Goal: Transaction & Acquisition: Purchase product/service

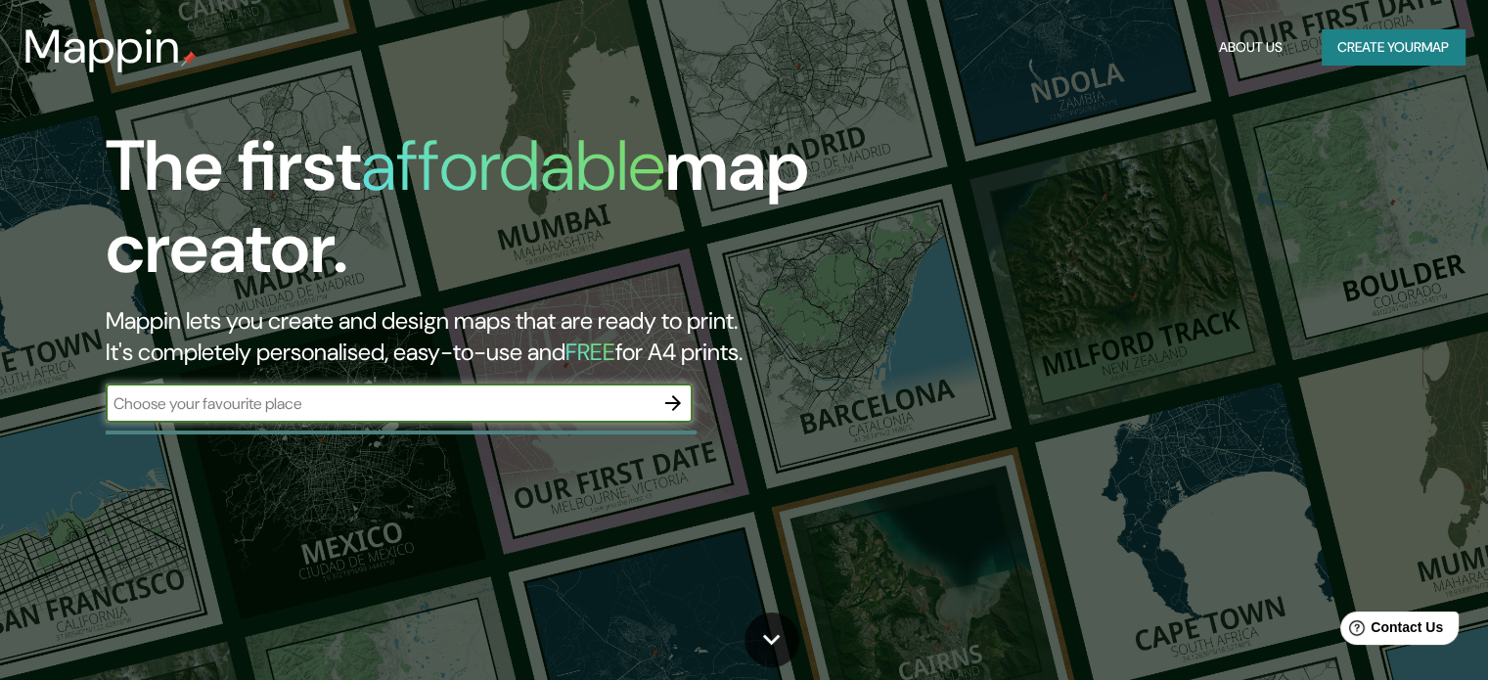
click at [218, 395] on input "text" at bounding box center [380, 403] width 548 height 23
type input "Talara"
click at [673, 408] on icon "button" at bounding box center [673, 403] width 16 height 16
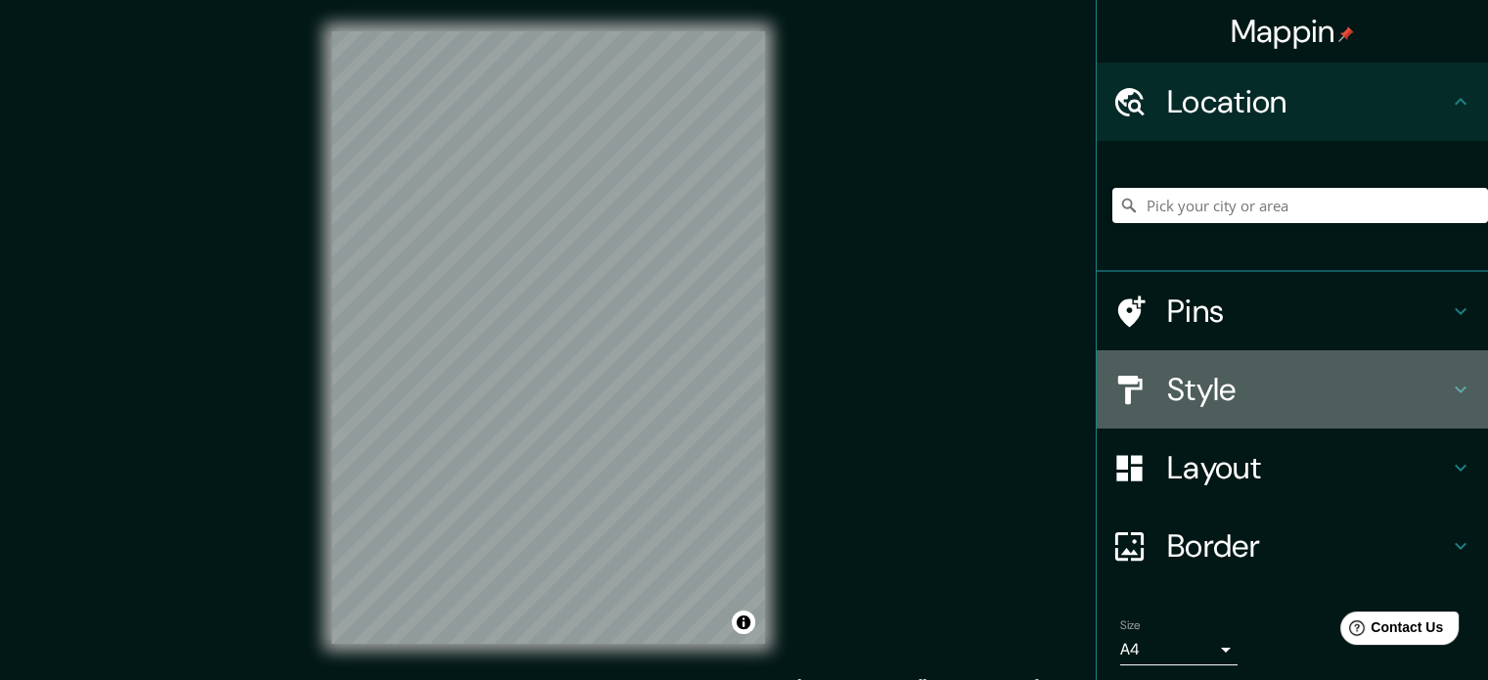
click at [1175, 382] on h4 "Style" at bounding box center [1308, 389] width 282 height 39
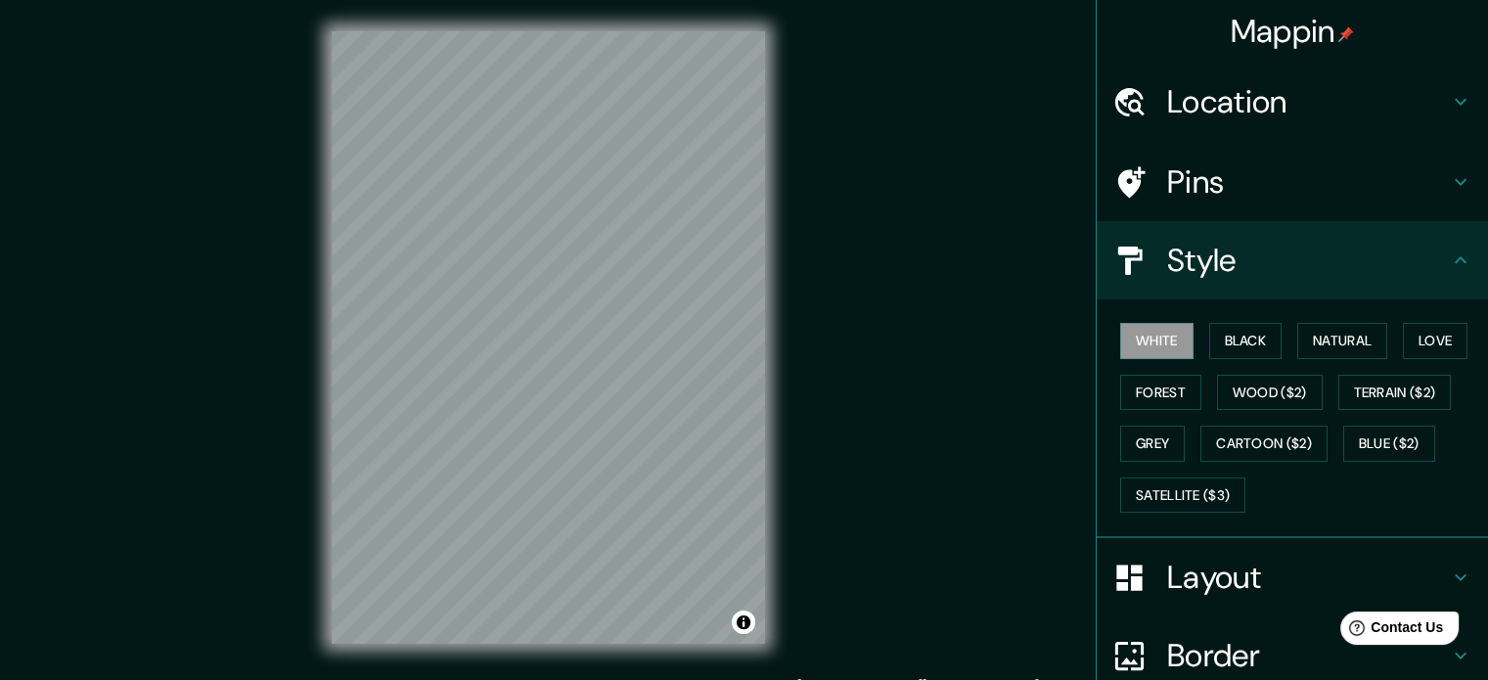
scroll to position [174, 0]
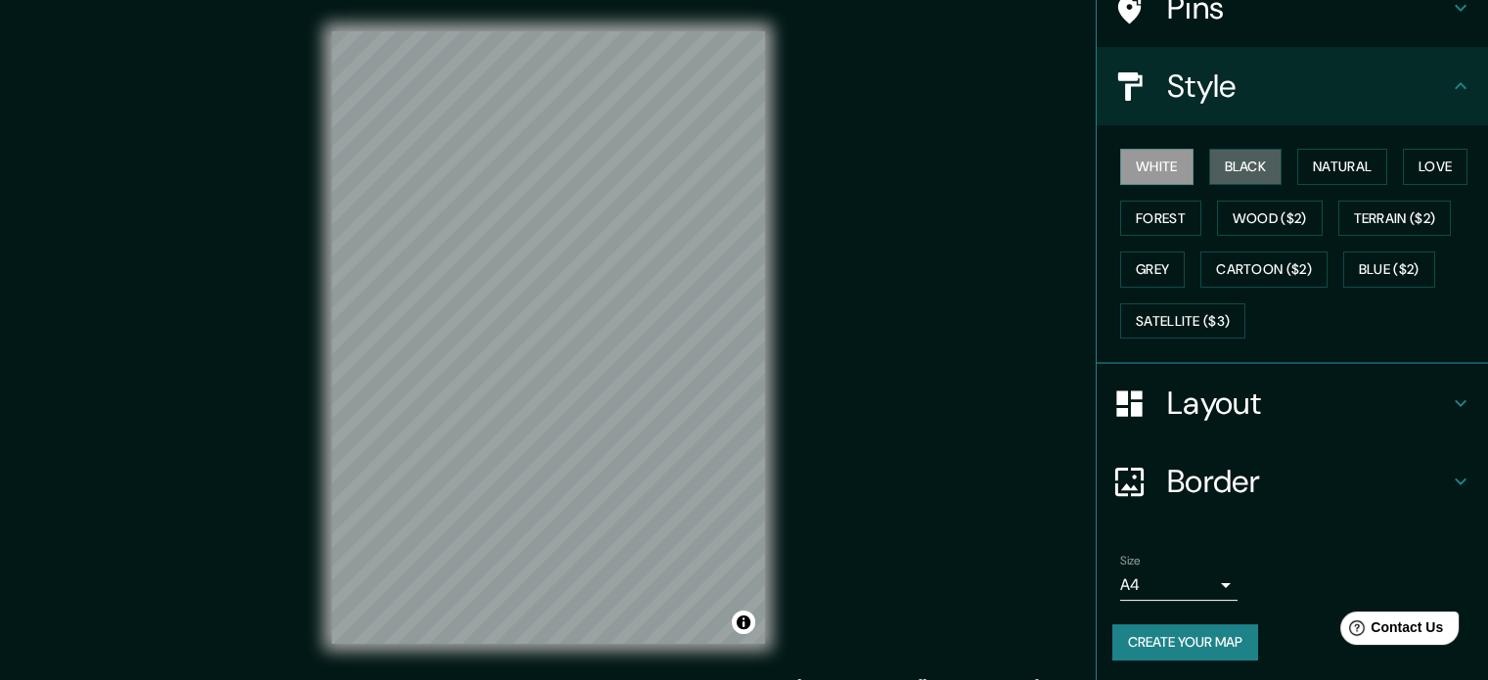
drag, startPoint x: 1216, startPoint y: 165, endPoint x: 1386, endPoint y: 165, distance: 169.3
click at [1217, 165] on button "Black" at bounding box center [1245, 167] width 73 height 36
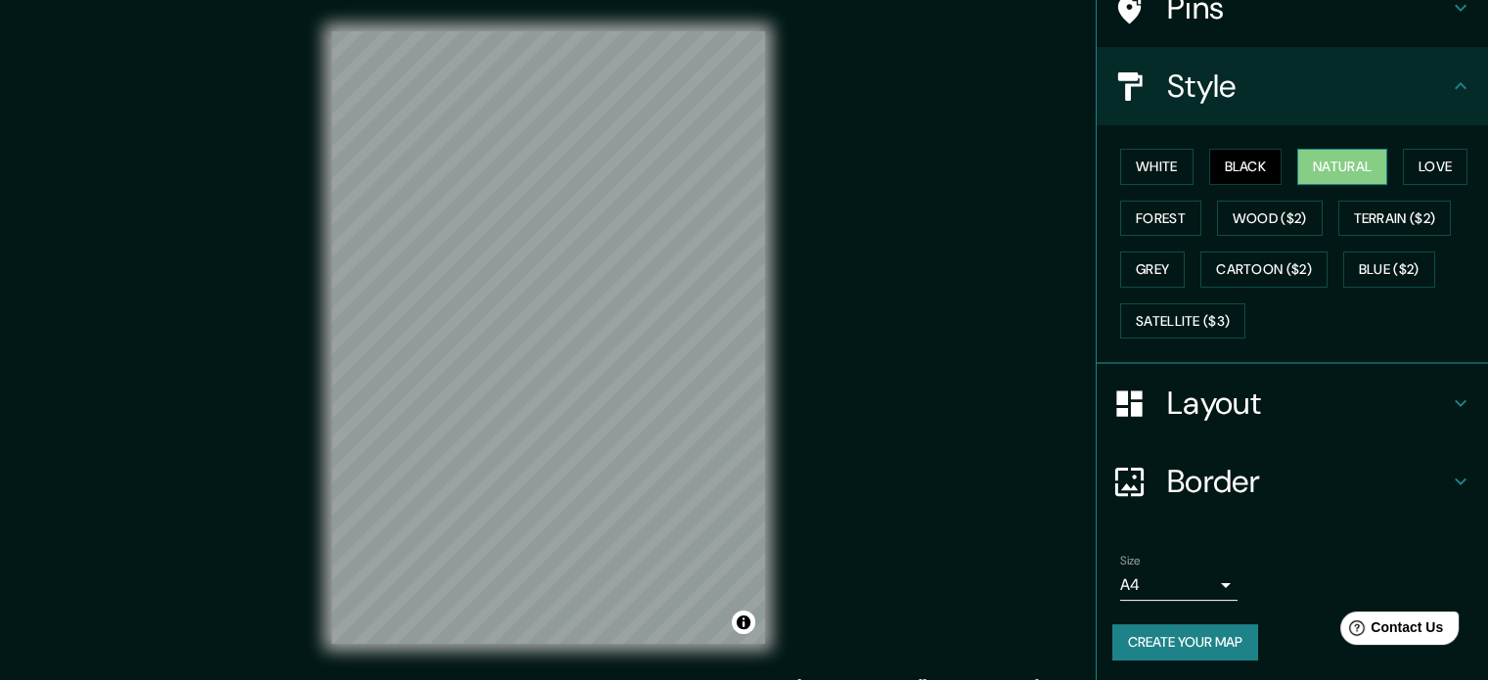
click at [1346, 164] on button "Natural" at bounding box center [1343, 167] width 90 height 36
click at [1155, 212] on button "Forest" at bounding box center [1160, 219] width 81 height 36
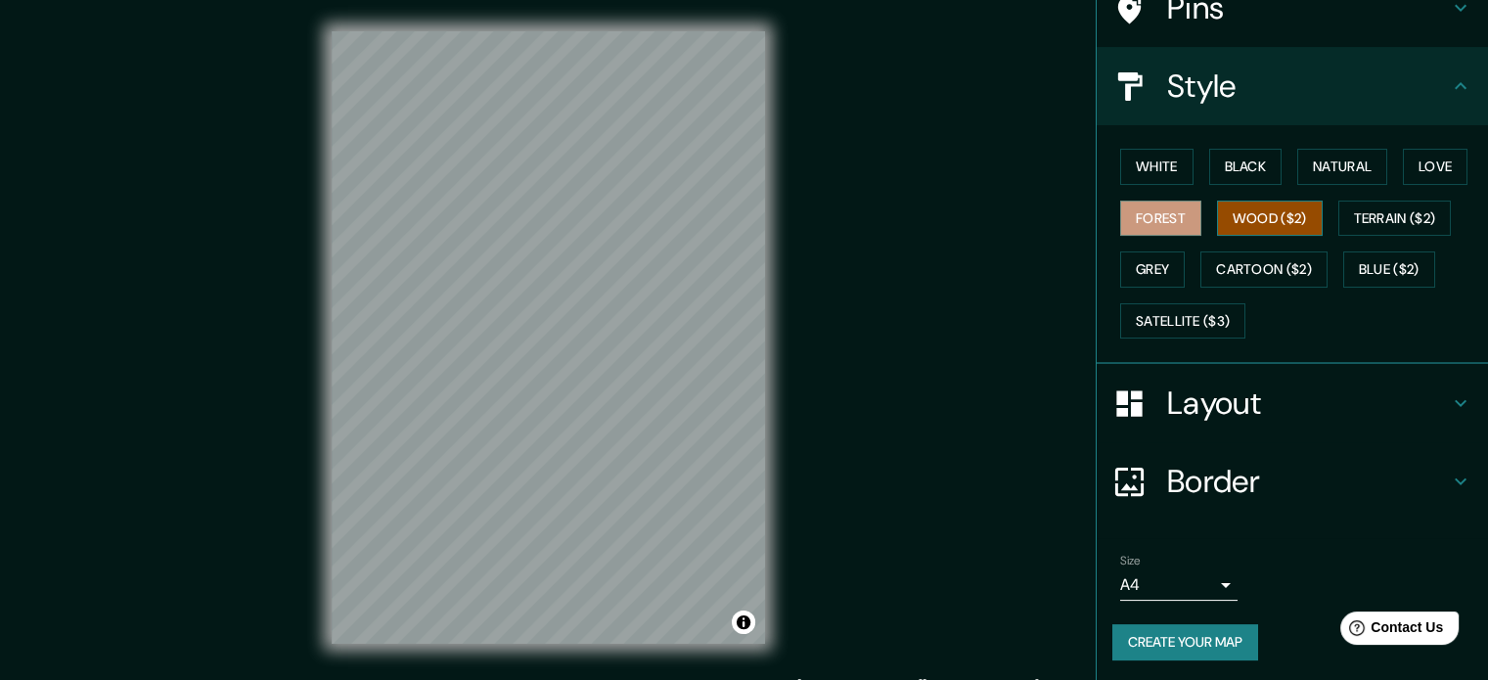
click at [1252, 211] on button "Wood ($2)" at bounding box center [1270, 219] width 106 height 36
click at [1420, 219] on button "Terrain ($2)" at bounding box center [1396, 219] width 114 height 36
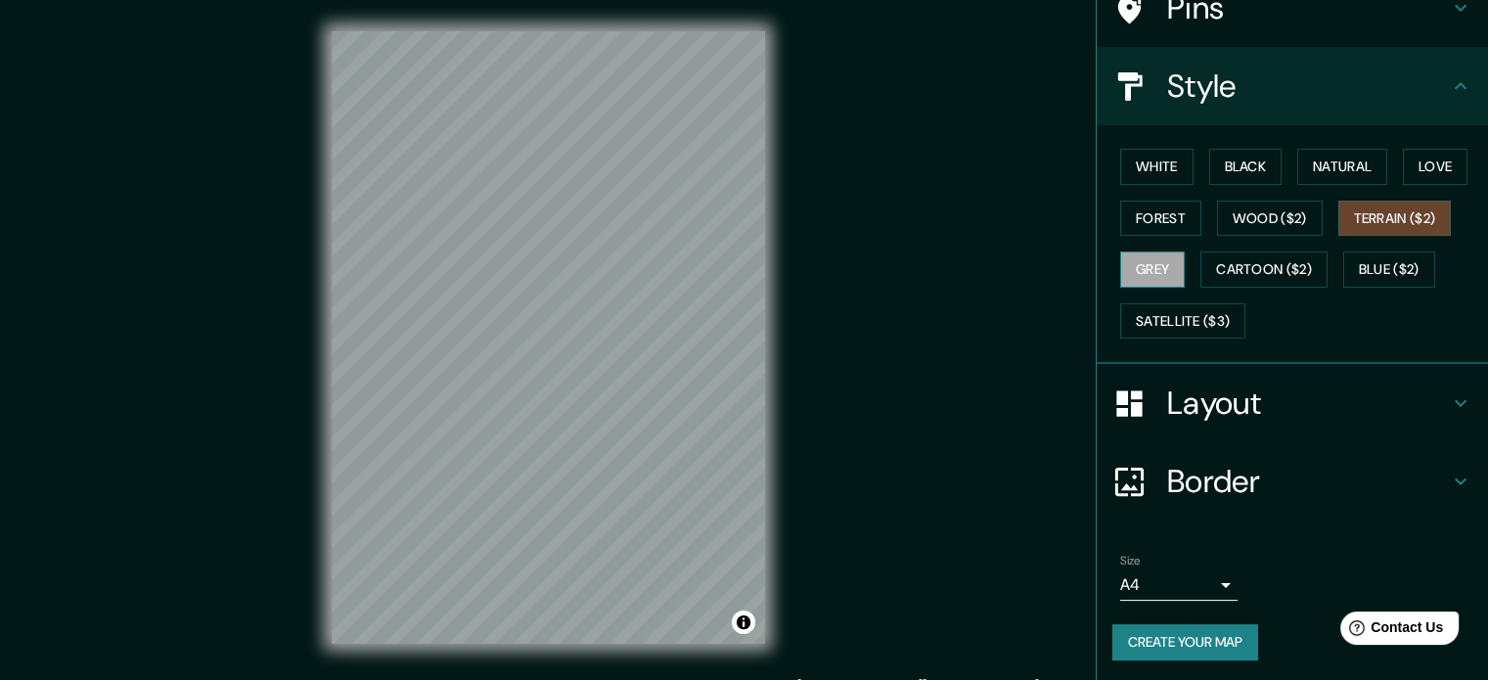
click at [1122, 274] on button "Grey" at bounding box center [1152, 269] width 65 height 36
click at [1239, 260] on button "Cartoon ($2)" at bounding box center [1264, 269] width 127 height 36
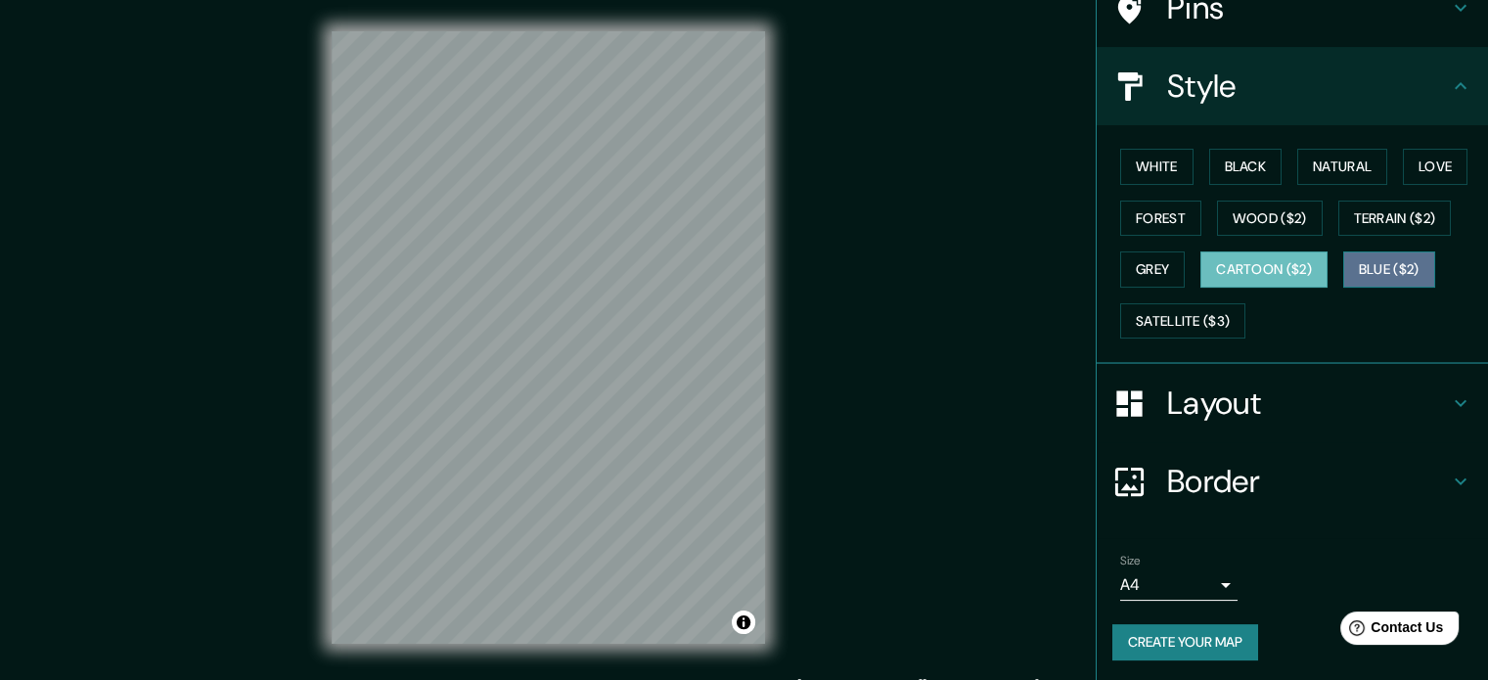
click at [1357, 271] on button "Blue ($2)" at bounding box center [1390, 269] width 92 height 36
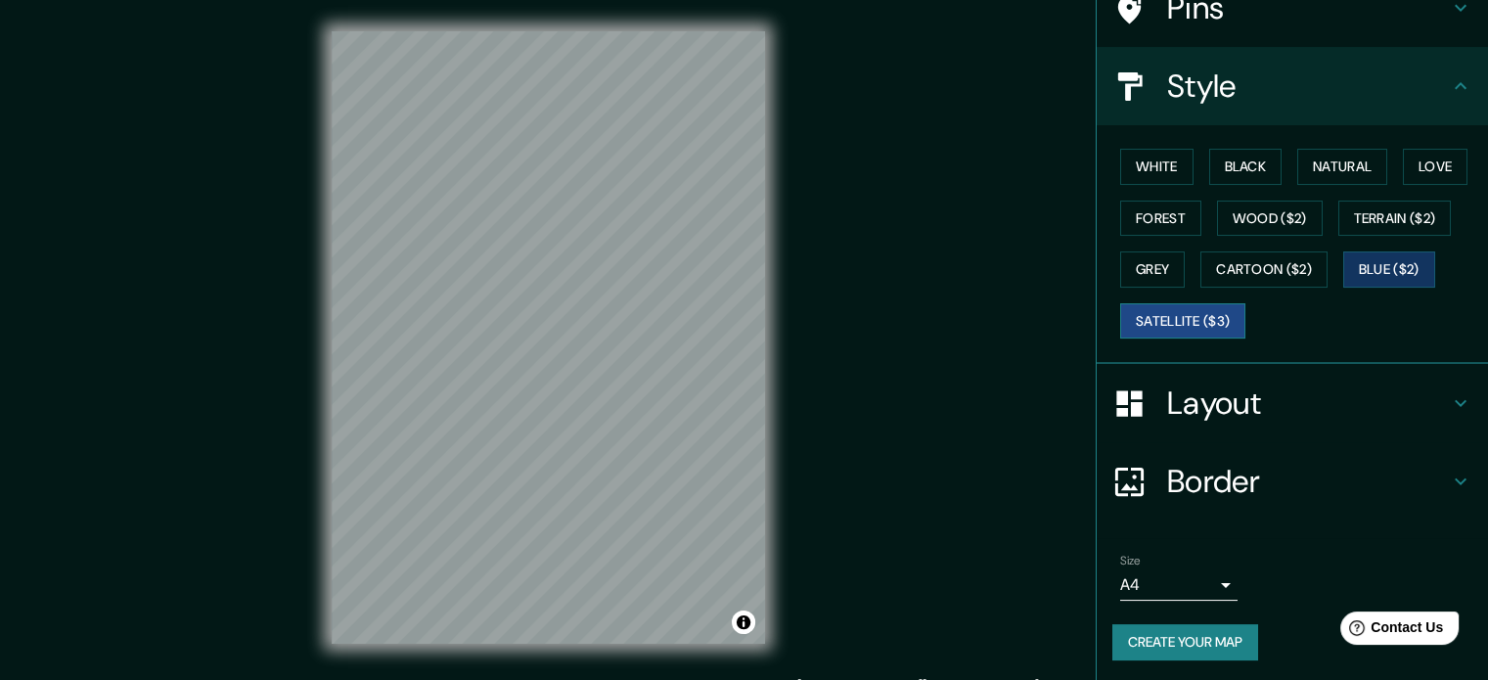
click at [1162, 309] on button "Satellite ($3)" at bounding box center [1182, 321] width 125 height 36
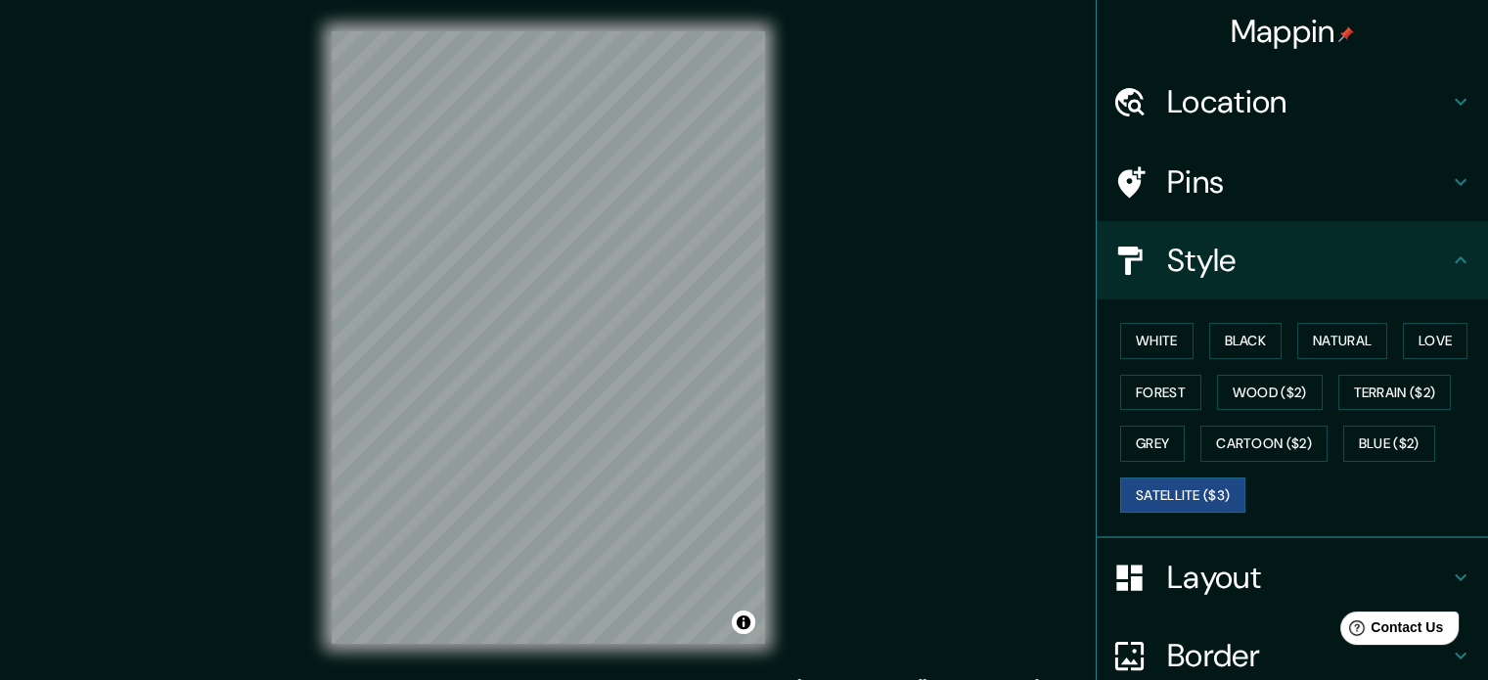
click at [1241, 97] on h4 "Location" at bounding box center [1308, 101] width 282 height 39
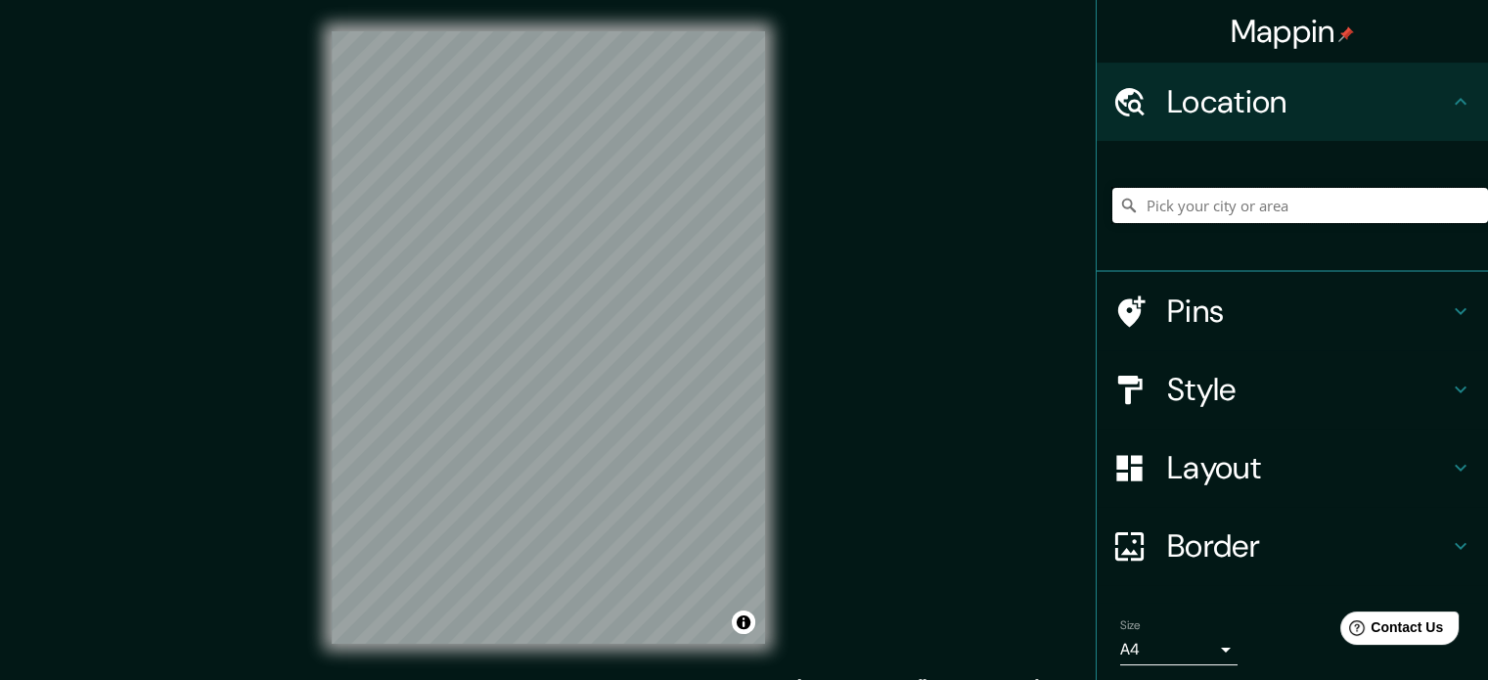
click at [1229, 192] on input "Pick your city or area" at bounding box center [1301, 205] width 376 height 35
type input "r"
click at [1142, 453] on div at bounding box center [1140, 468] width 55 height 34
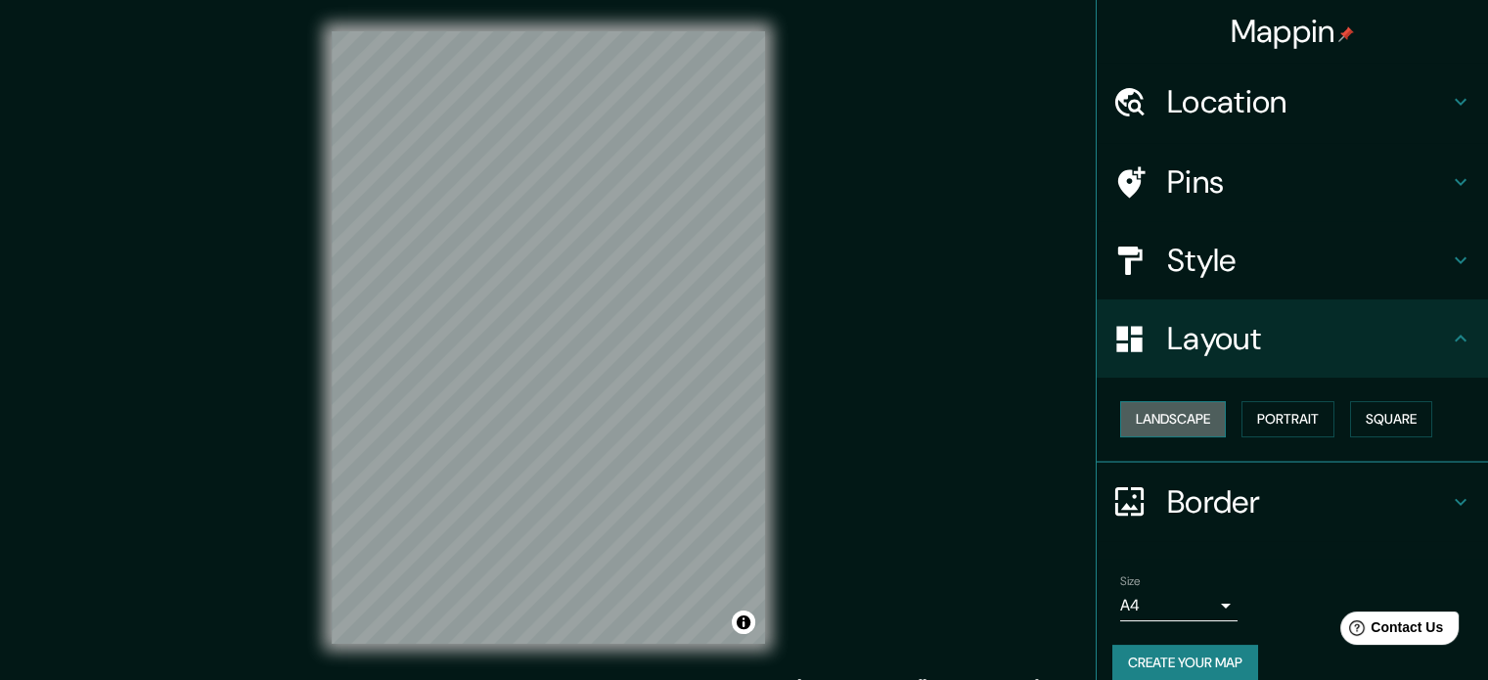
click at [1177, 414] on button "Landscape" at bounding box center [1173, 419] width 106 height 36
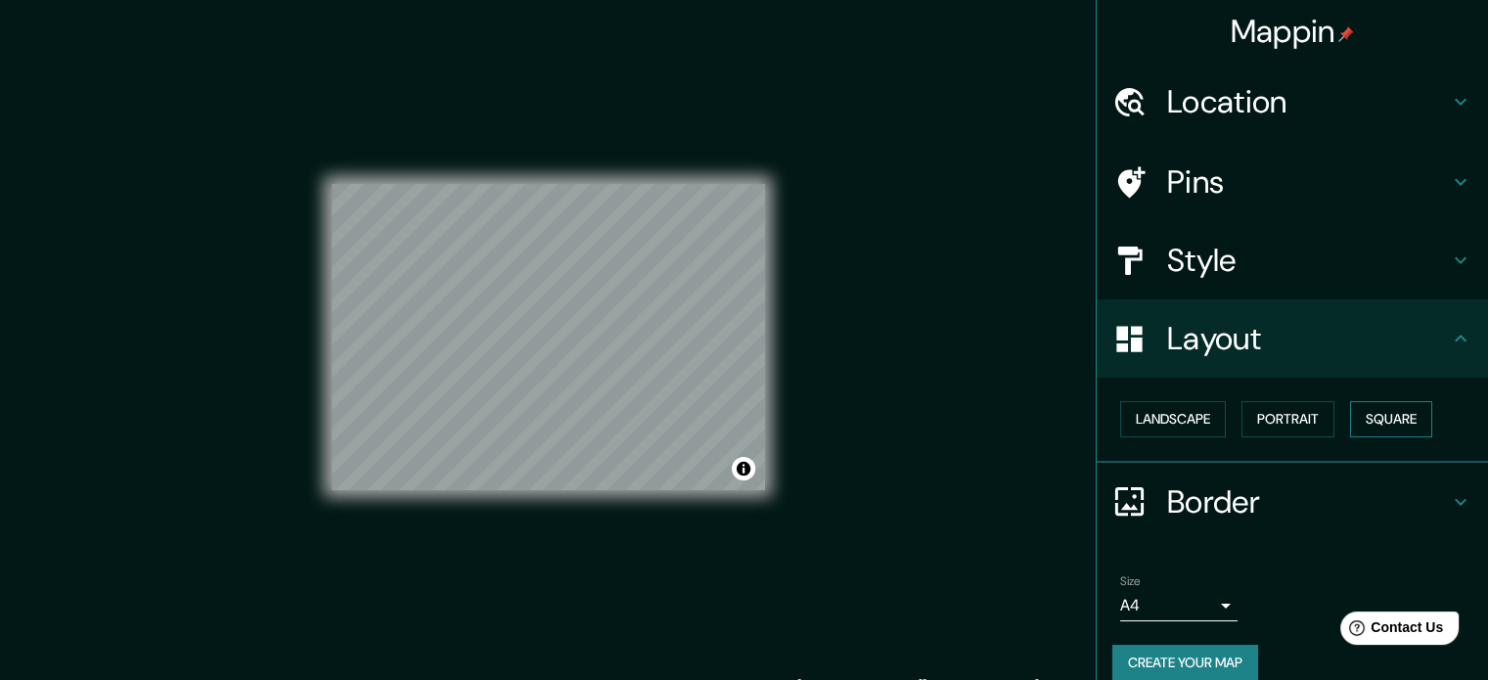
click at [1395, 414] on button "Square" at bounding box center [1391, 419] width 82 height 36
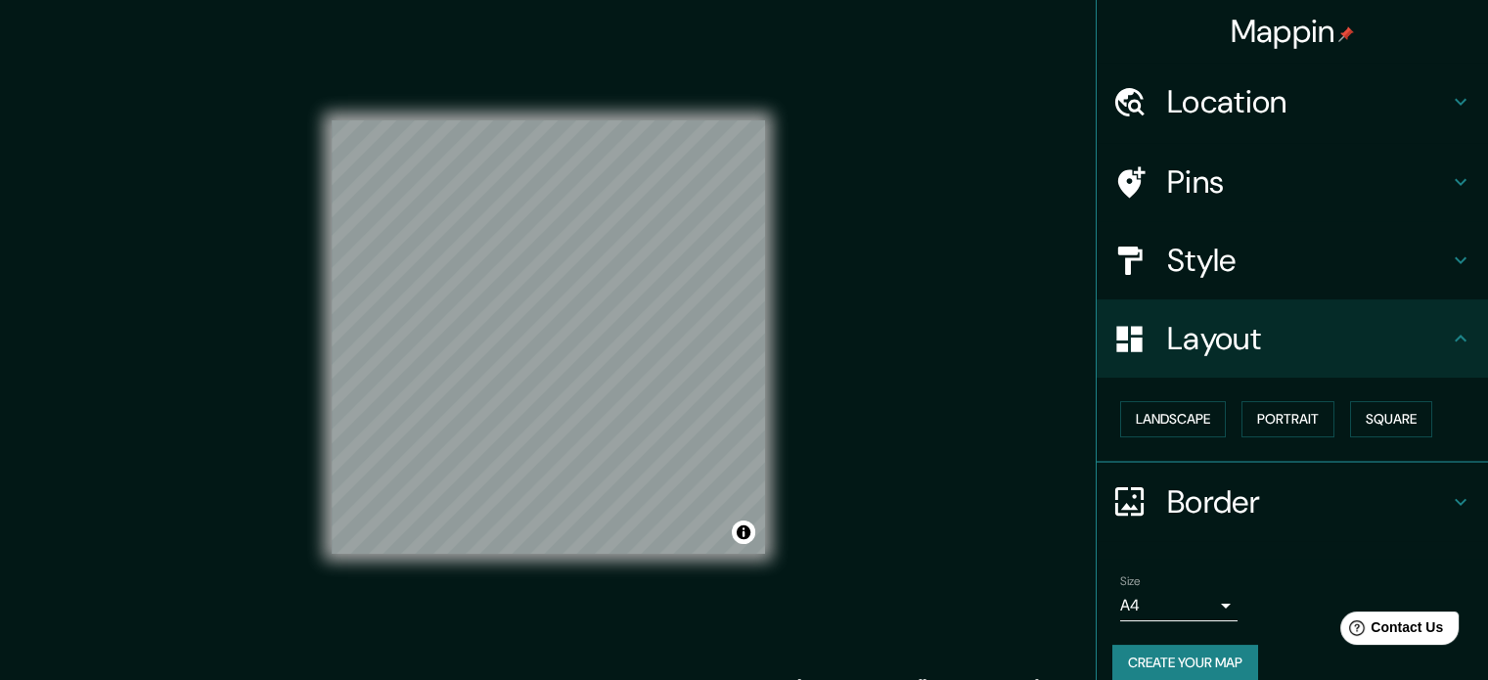
click at [1256, 255] on h4 "Style" at bounding box center [1308, 260] width 282 height 39
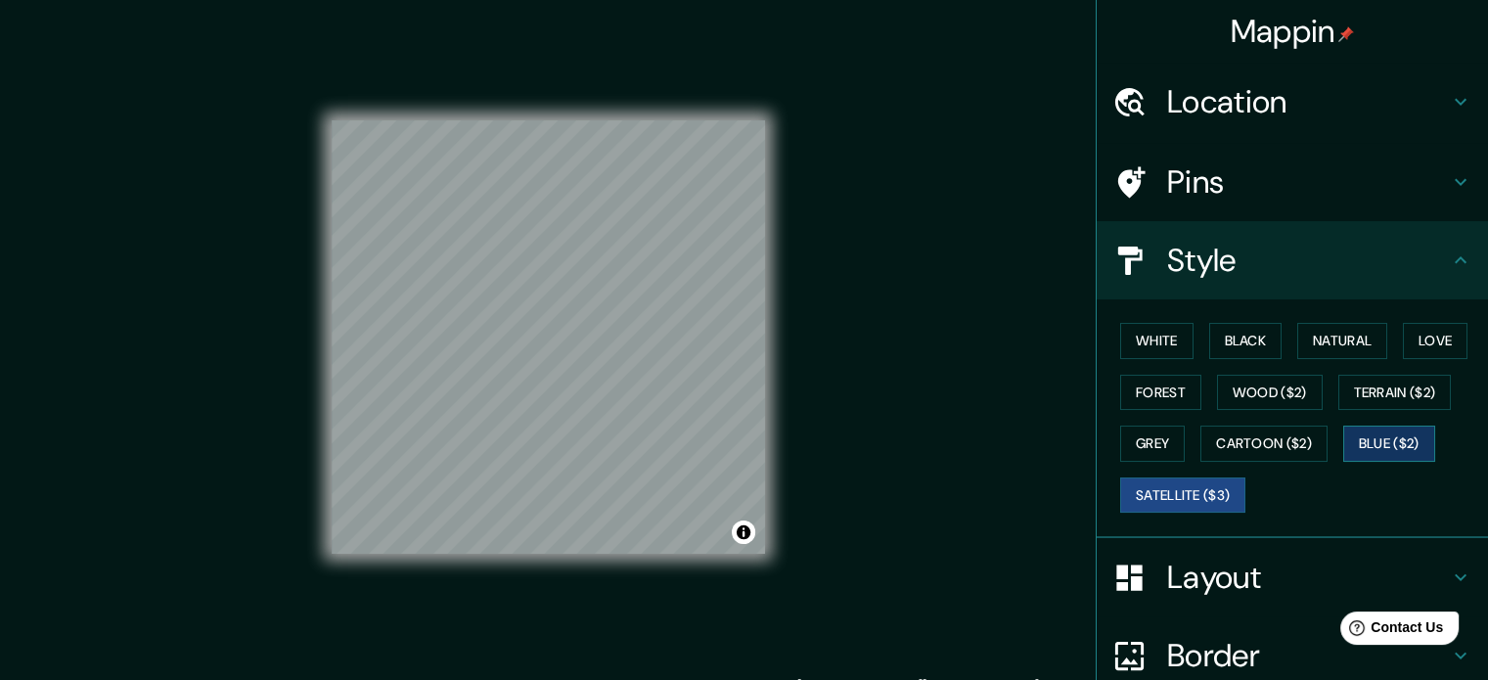
click at [1390, 435] on button "Blue ($2)" at bounding box center [1390, 444] width 92 height 36
click at [1372, 398] on button "Terrain ($2)" at bounding box center [1396, 393] width 114 height 36
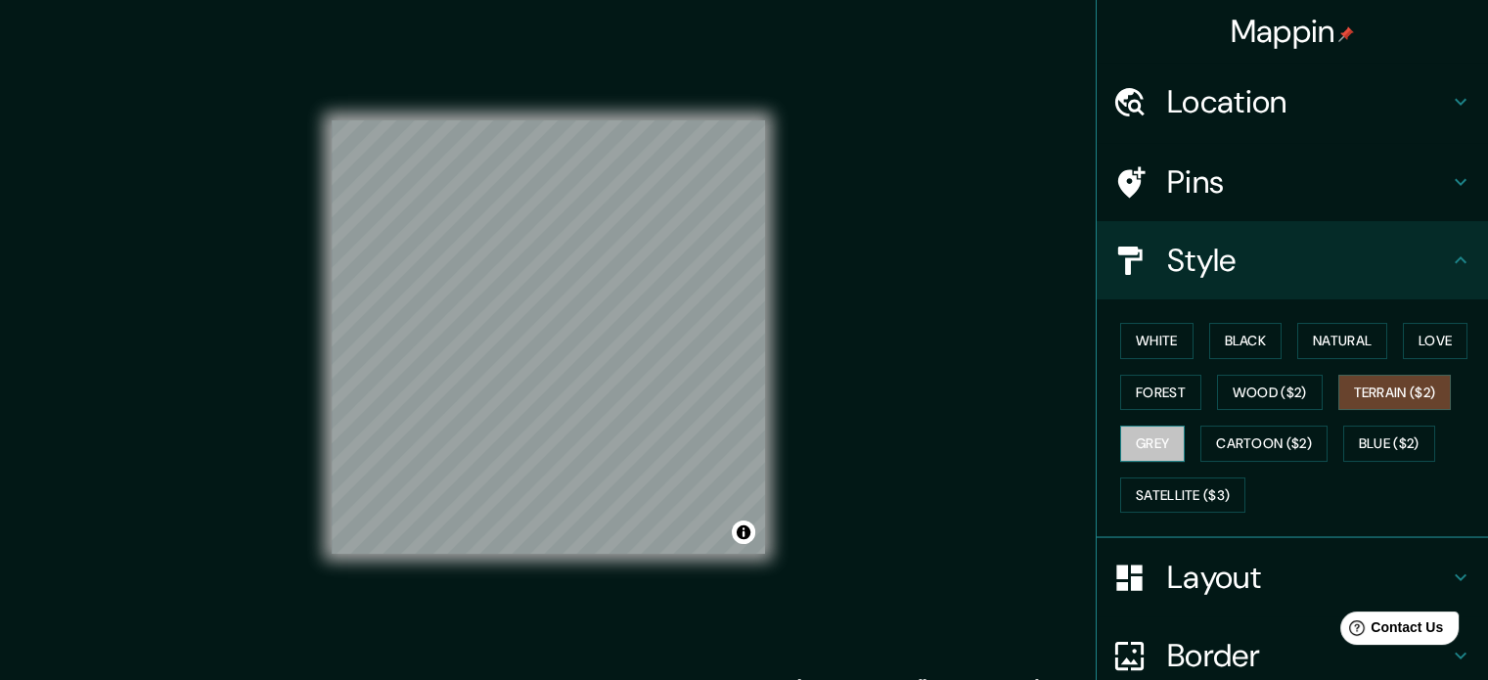
drag, startPoint x: 1108, startPoint y: 428, endPoint x: 1123, endPoint y: 426, distance: 15.8
click at [1120, 429] on button "Grey" at bounding box center [1152, 444] width 65 height 36
click at [1142, 385] on button "Forest" at bounding box center [1160, 393] width 81 height 36
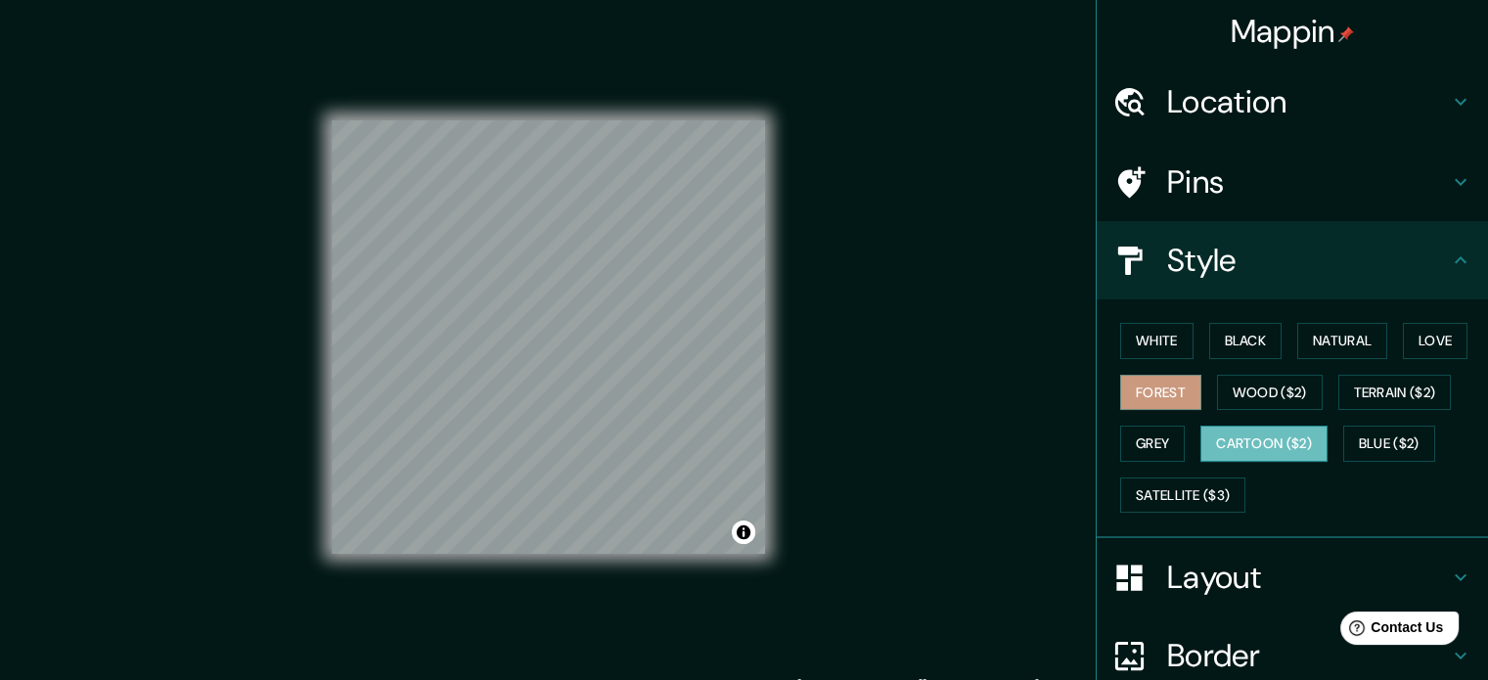
click at [1249, 427] on button "Cartoon ($2)" at bounding box center [1264, 444] width 127 height 36
click at [1315, 389] on div "White Black Natural Love Forest Wood ($2) Terrain ($2) Grey Cartoon ($2) Blue (…" at bounding box center [1301, 417] width 376 height 205
click at [1418, 393] on button "Terrain ($2)" at bounding box center [1396, 393] width 114 height 36
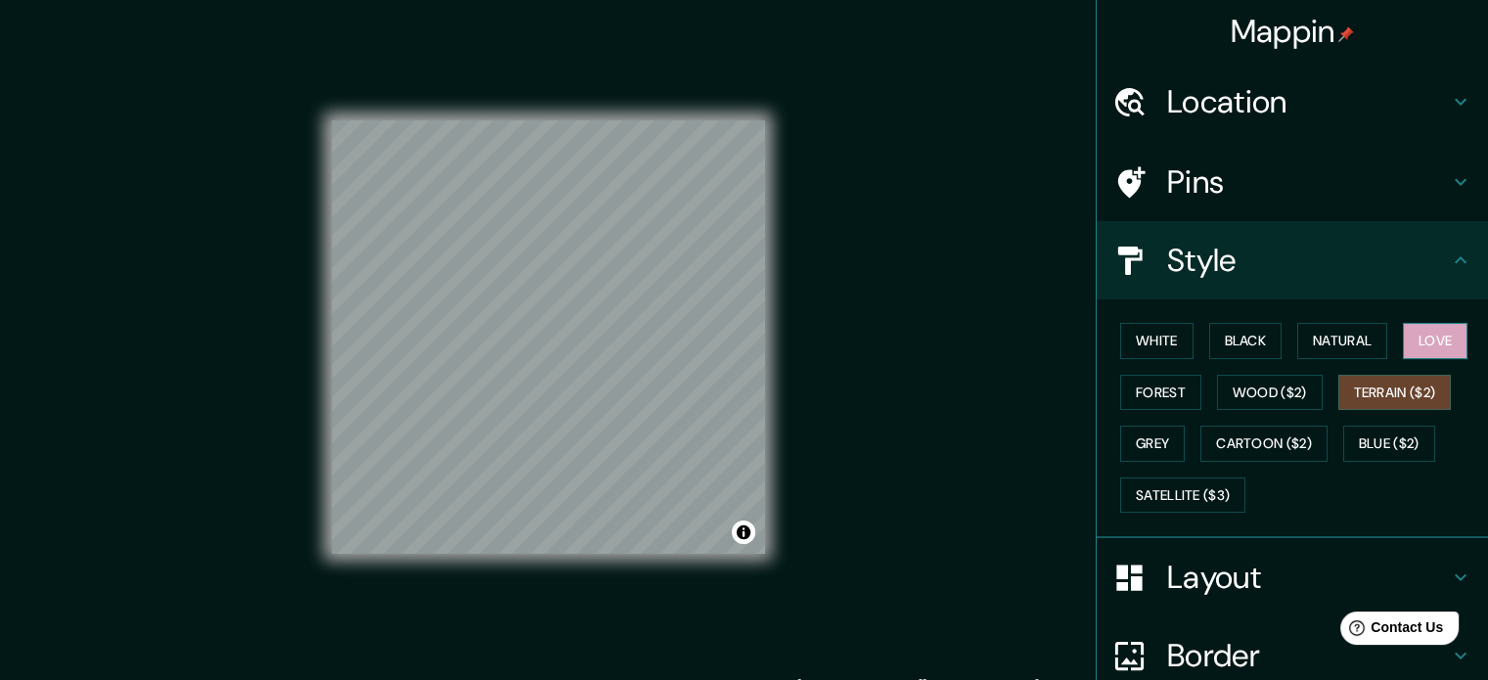
click at [1429, 328] on button "Love" at bounding box center [1435, 341] width 65 height 36
drag, startPoint x: 1313, startPoint y: 342, endPoint x: 1283, endPoint y: 379, distance: 47.2
click at [1312, 342] on button "Natural" at bounding box center [1343, 341] width 90 height 36
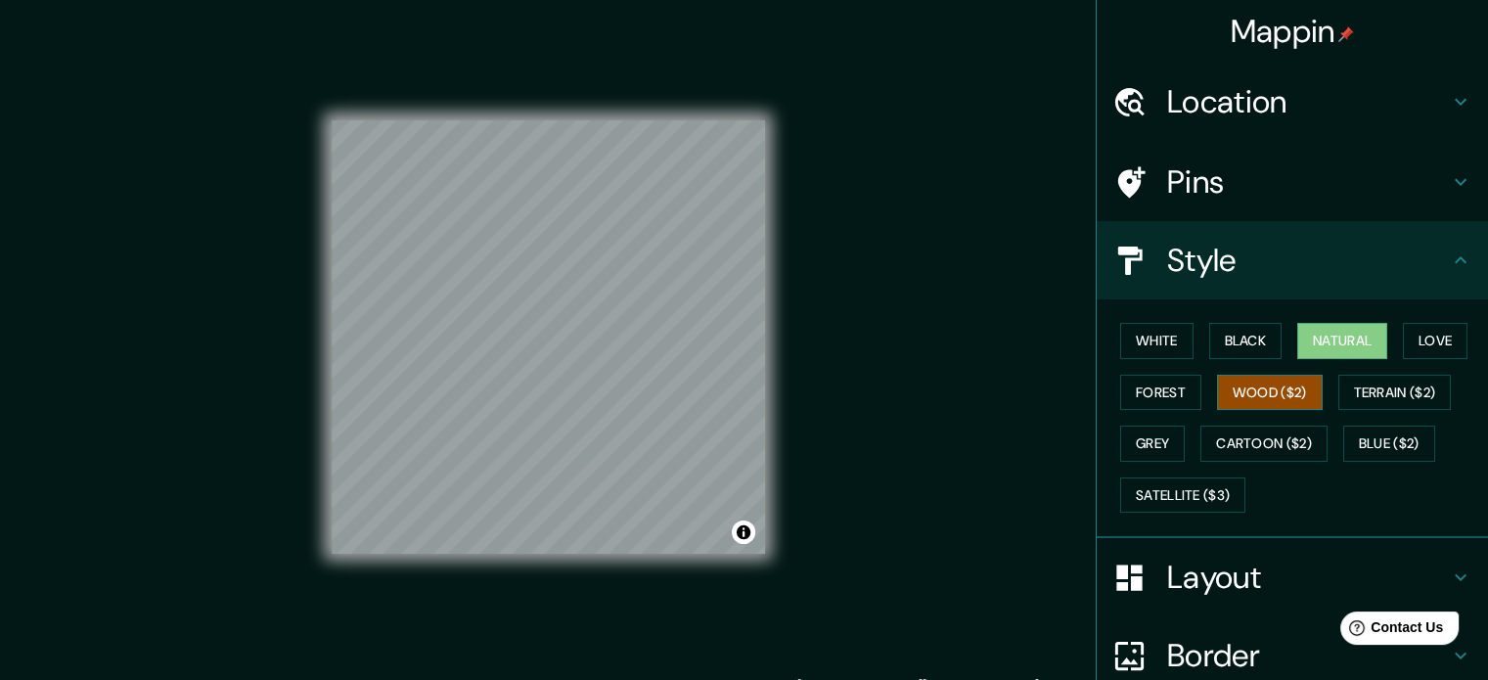
drag, startPoint x: 1284, startPoint y: 388, endPoint x: 1256, endPoint y: 400, distance: 29.8
click at [1278, 394] on button "Wood ($2)" at bounding box center [1270, 393] width 106 height 36
click at [1268, 444] on button "Cartoon ($2)" at bounding box center [1264, 444] width 127 height 36
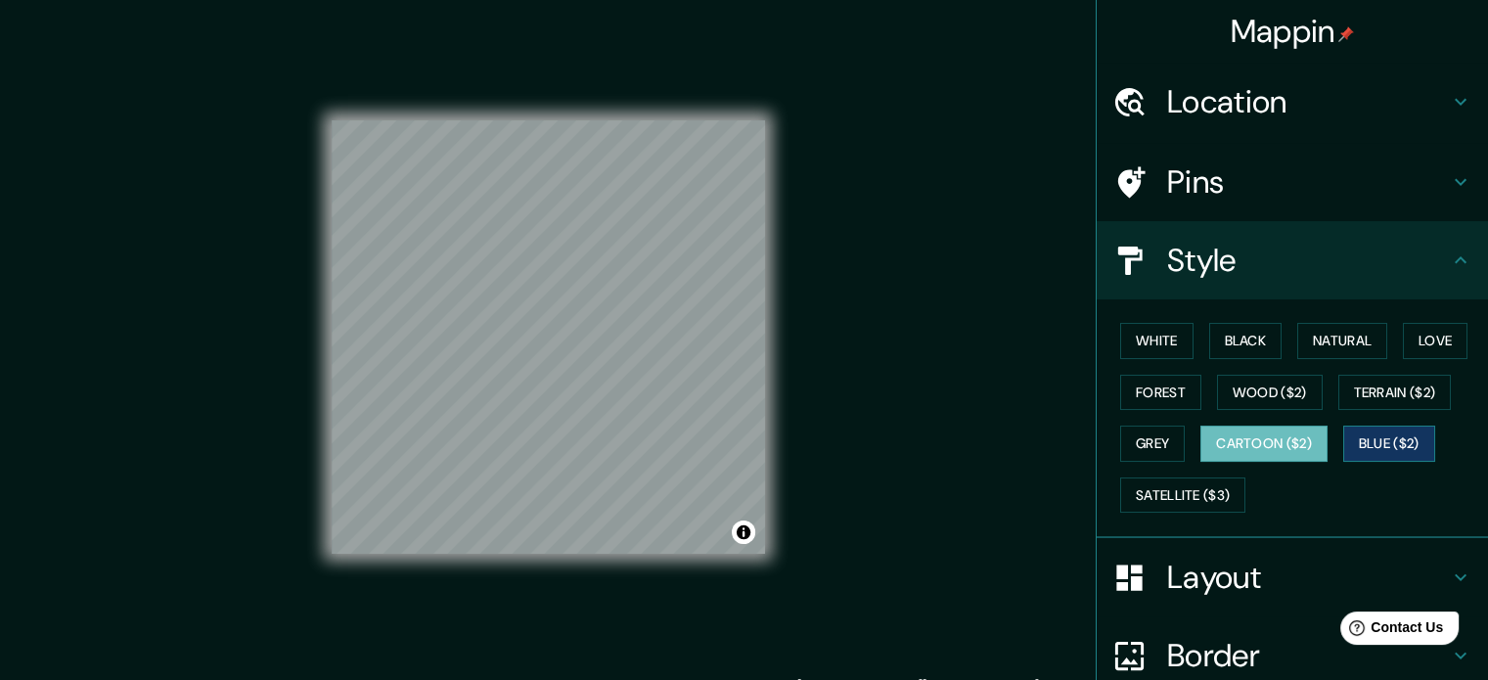
click at [1359, 437] on button "Blue ($2)" at bounding box center [1390, 444] width 92 height 36
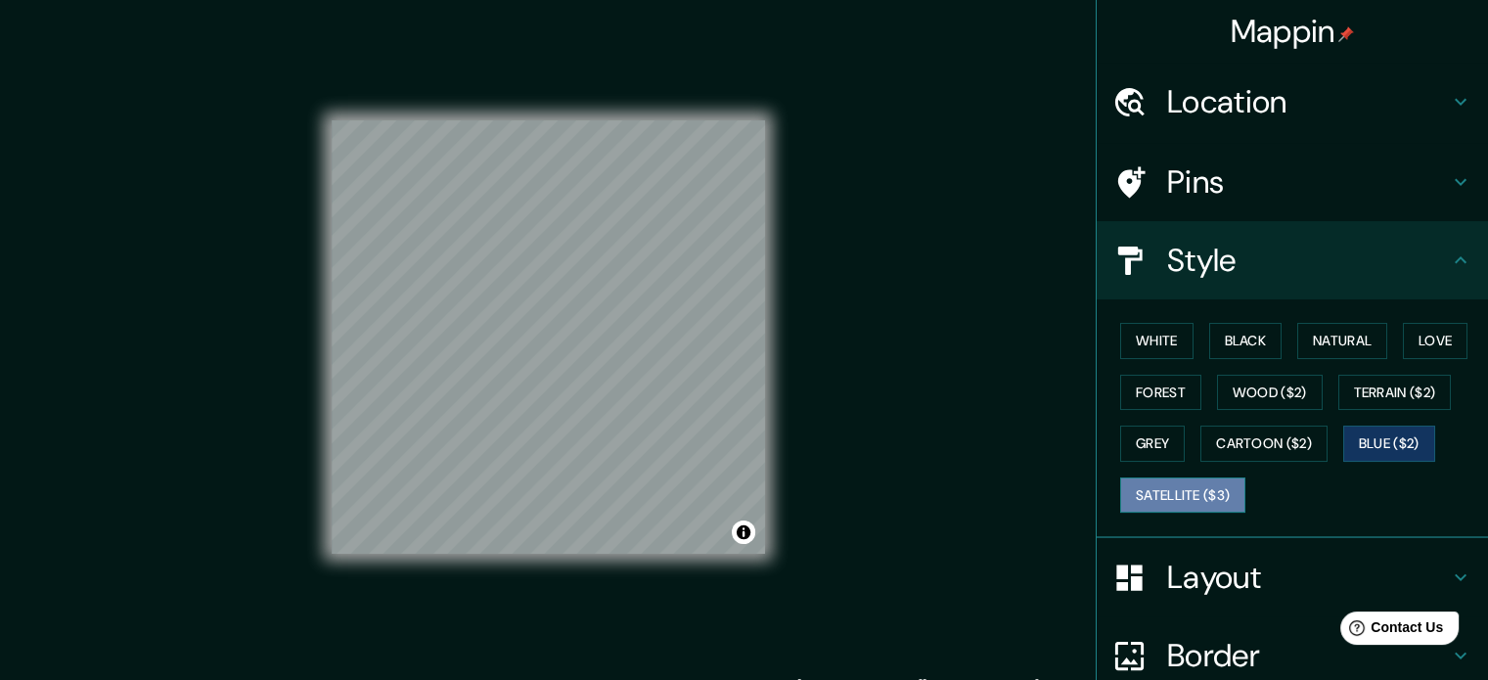
click at [1146, 498] on button "Satellite ($3)" at bounding box center [1182, 496] width 125 height 36
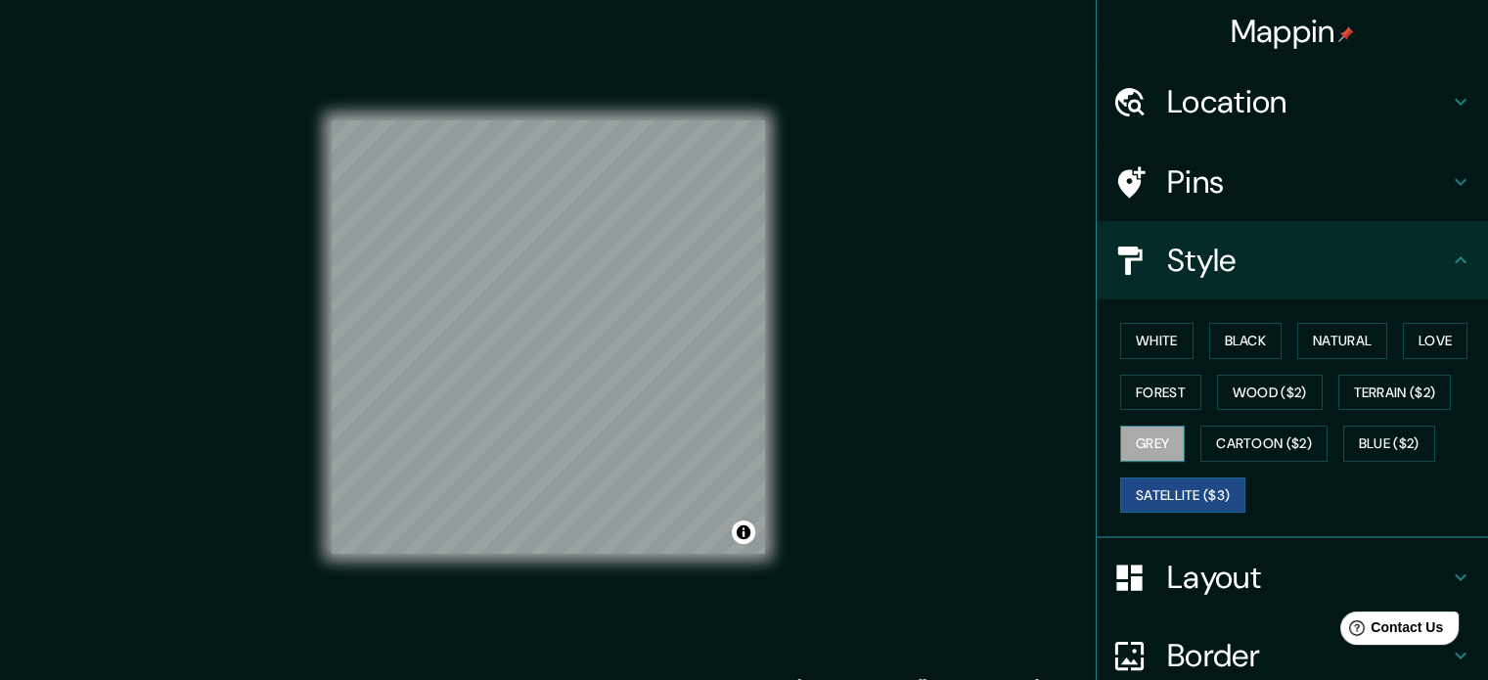
click at [1133, 444] on button "Grey" at bounding box center [1152, 444] width 65 height 36
click at [1142, 406] on button "Forest" at bounding box center [1160, 393] width 81 height 36
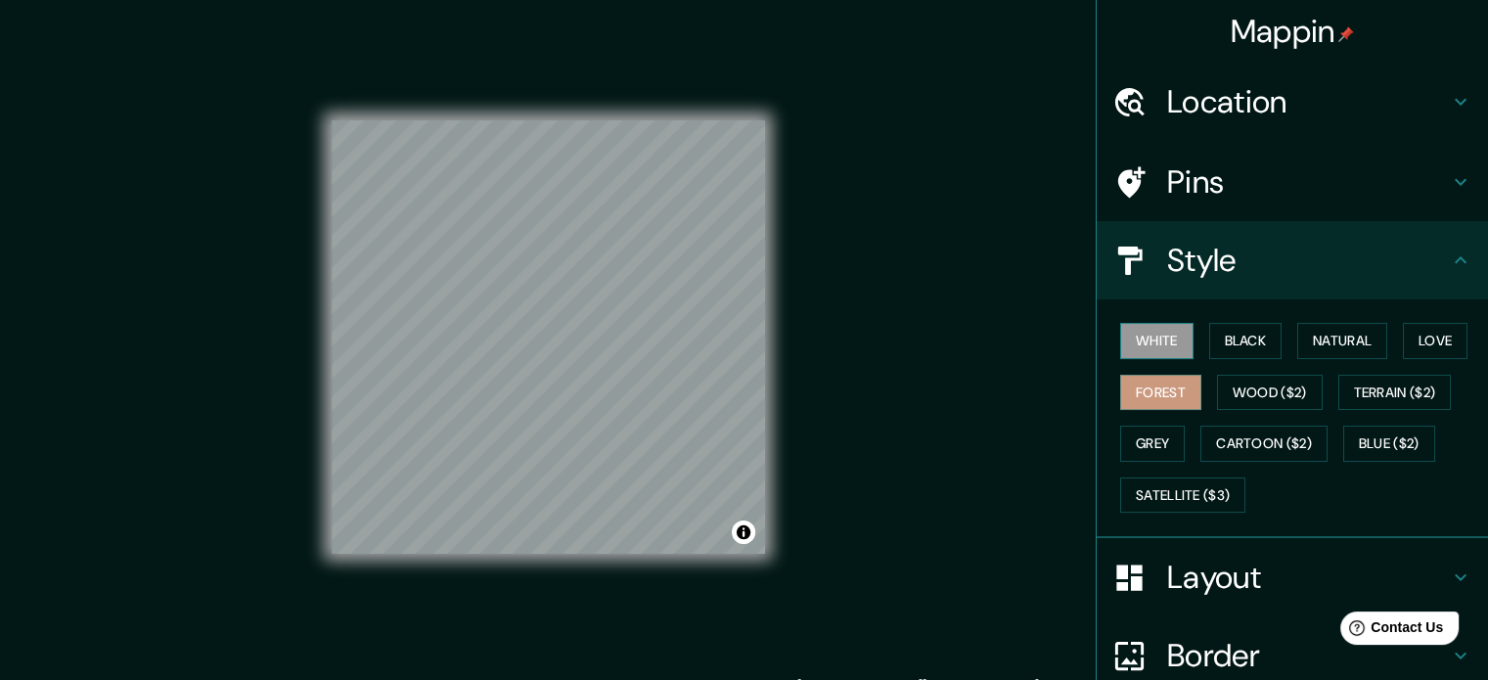
click at [1137, 342] on button "White" at bounding box center [1156, 341] width 73 height 36
click at [1232, 336] on button "Black" at bounding box center [1245, 341] width 73 height 36
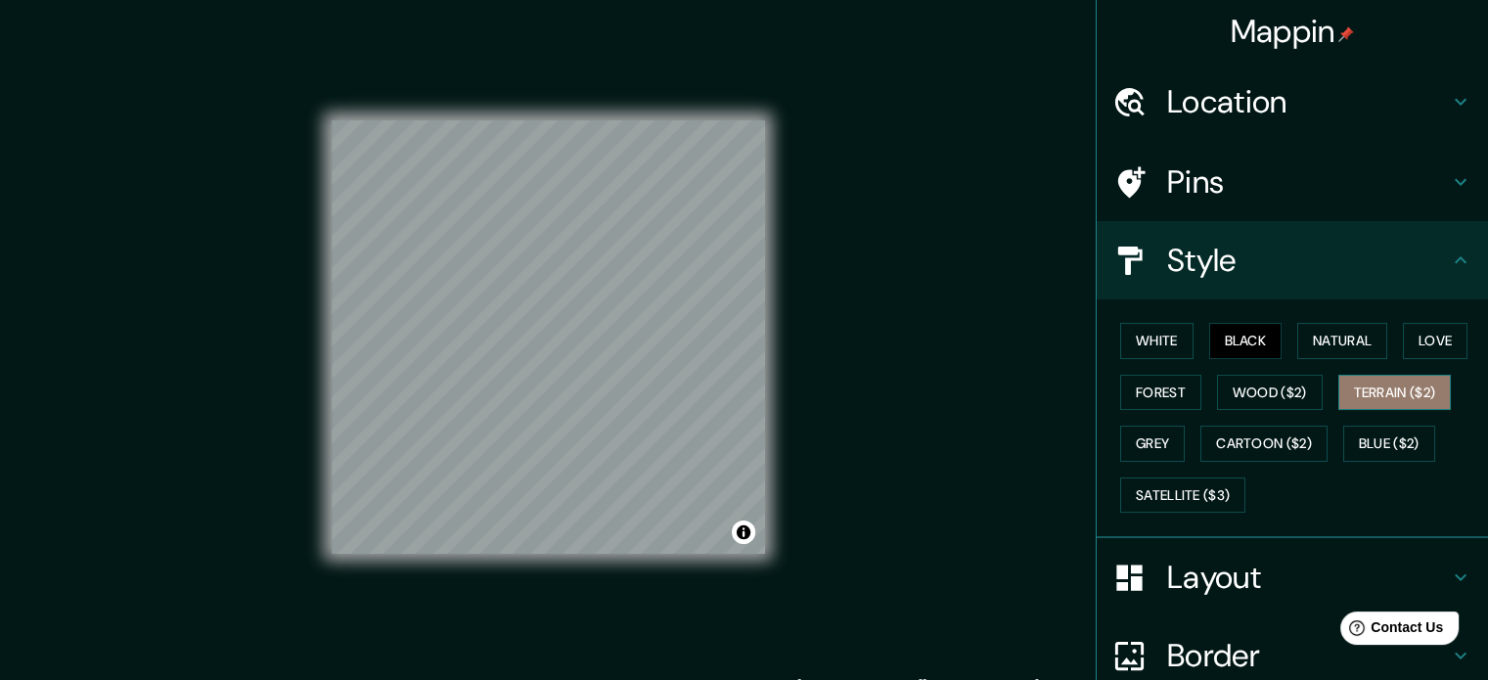
click at [1361, 383] on button "Terrain ($2)" at bounding box center [1396, 393] width 114 height 36
click at [1205, 181] on h4 "Pins" at bounding box center [1308, 181] width 282 height 39
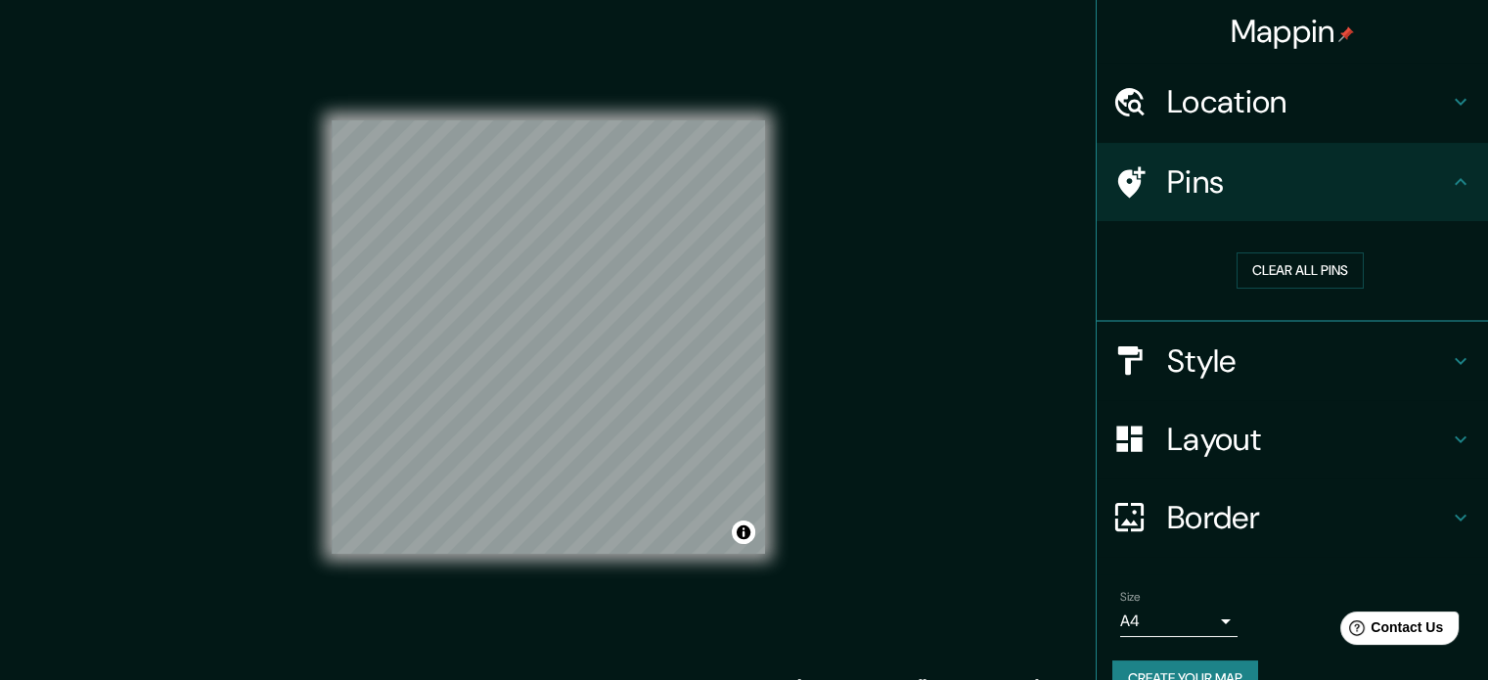
click at [1203, 180] on h4 "Pins" at bounding box center [1308, 181] width 282 height 39
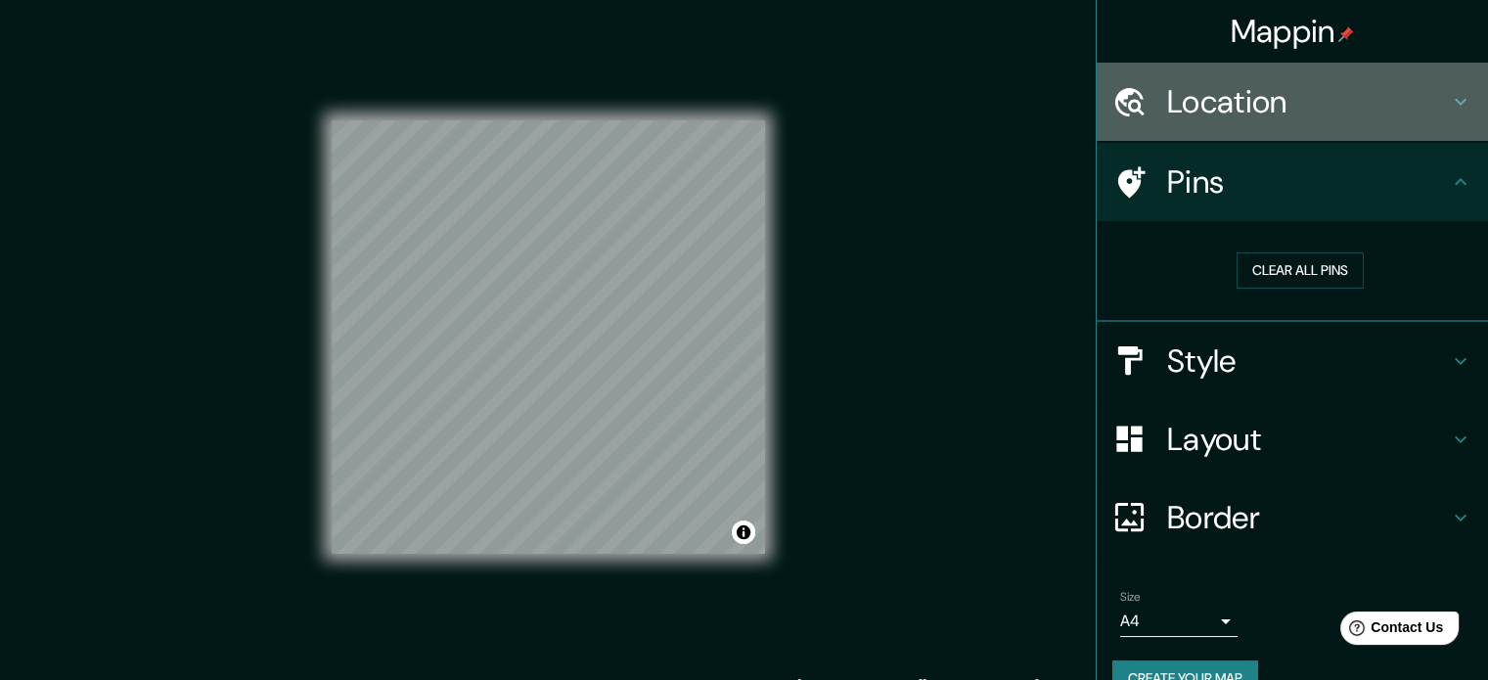
click at [1196, 83] on h4 "Location" at bounding box center [1308, 101] width 282 height 39
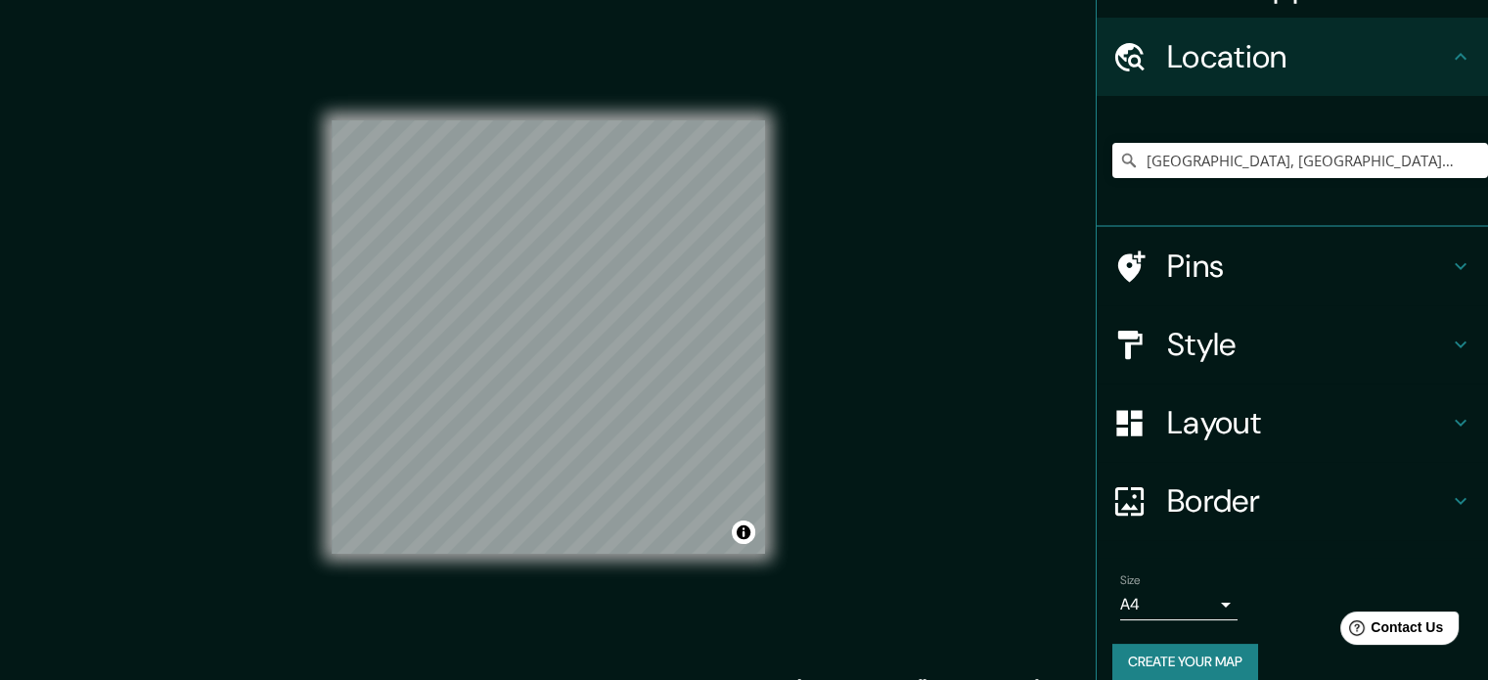
scroll to position [67, 0]
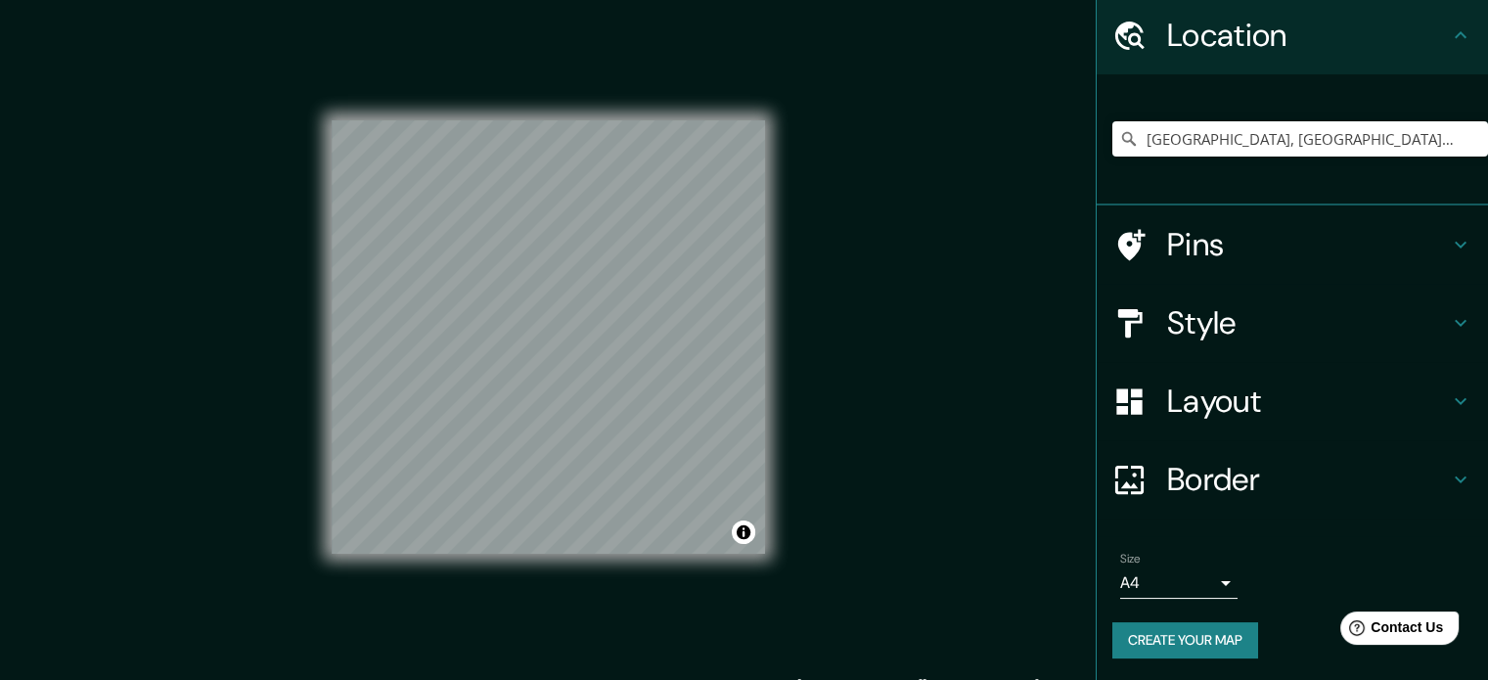
click at [1174, 334] on h4 "Style" at bounding box center [1308, 322] width 282 height 39
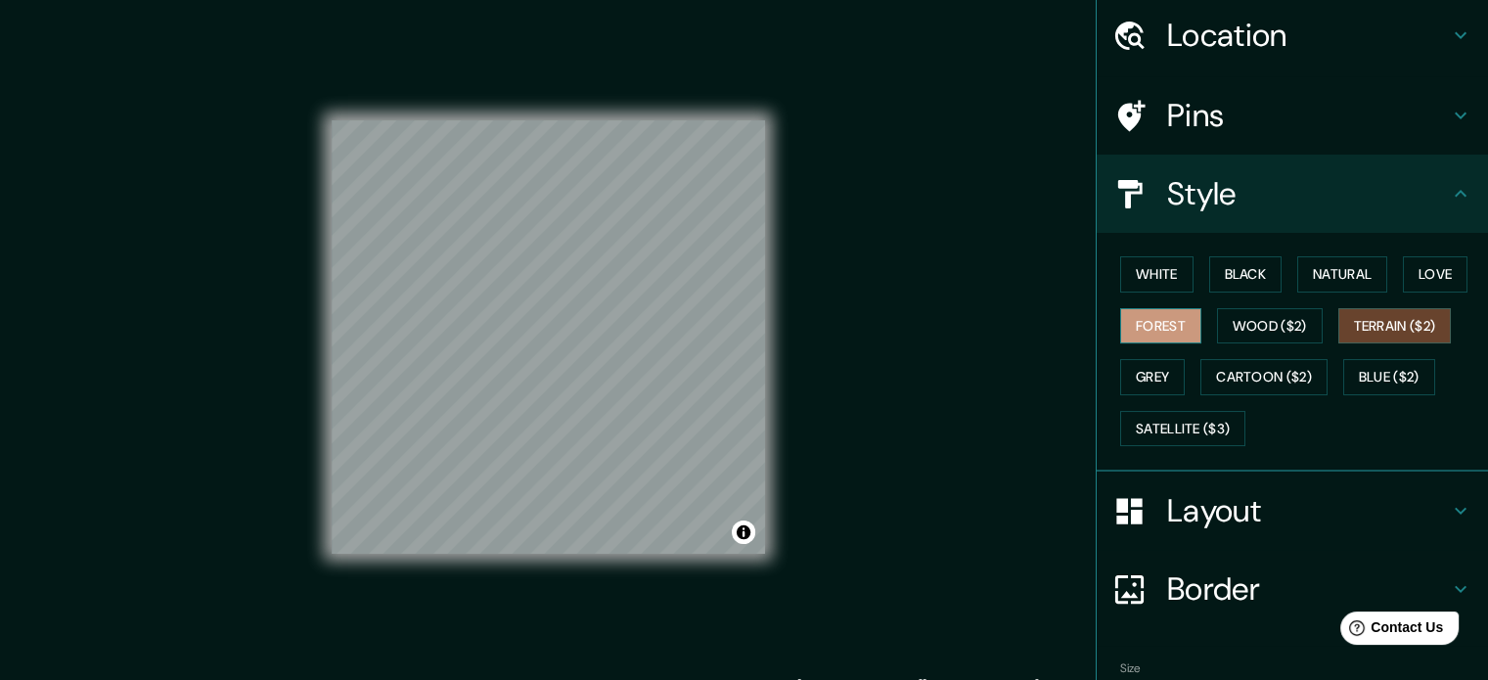
click at [1134, 320] on button "Forest" at bounding box center [1160, 326] width 81 height 36
click at [1298, 317] on button "Wood ($2)" at bounding box center [1270, 326] width 106 height 36
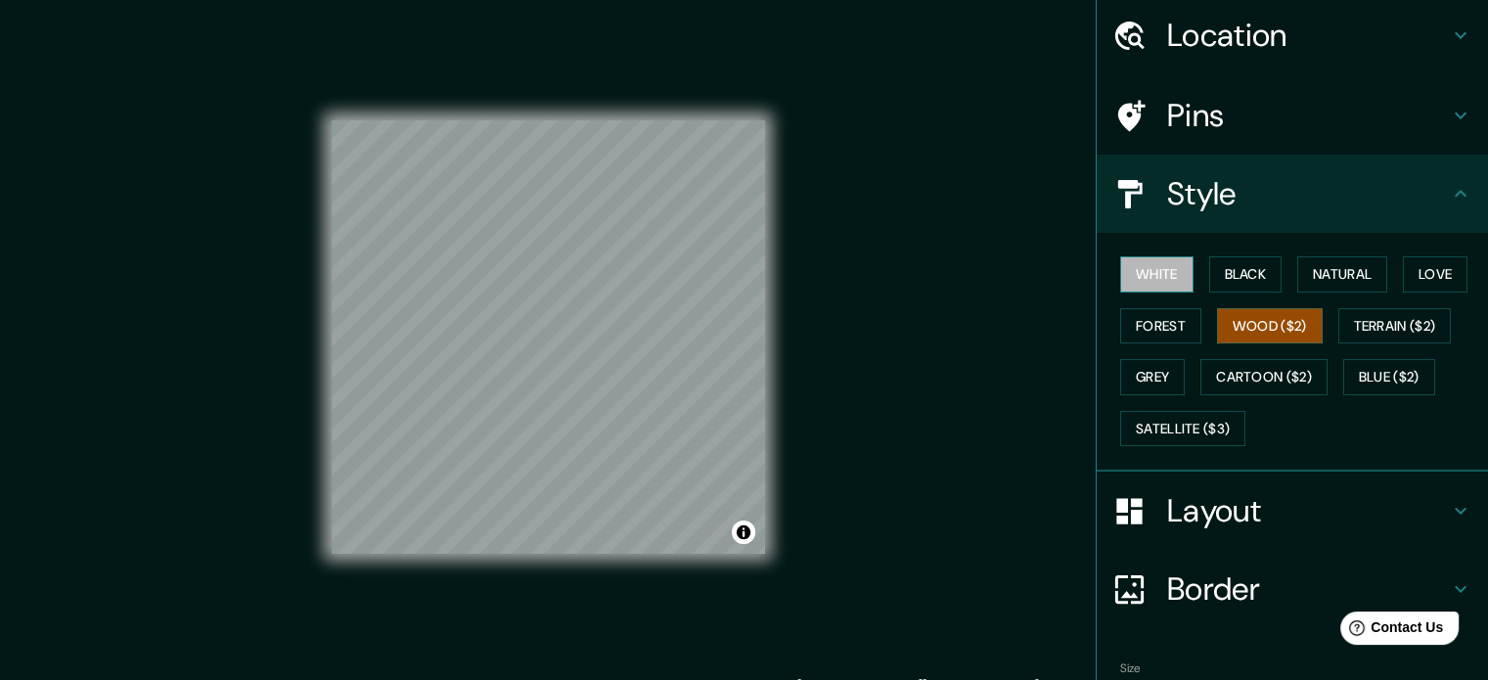
click at [1164, 272] on button "White" at bounding box center [1156, 274] width 73 height 36
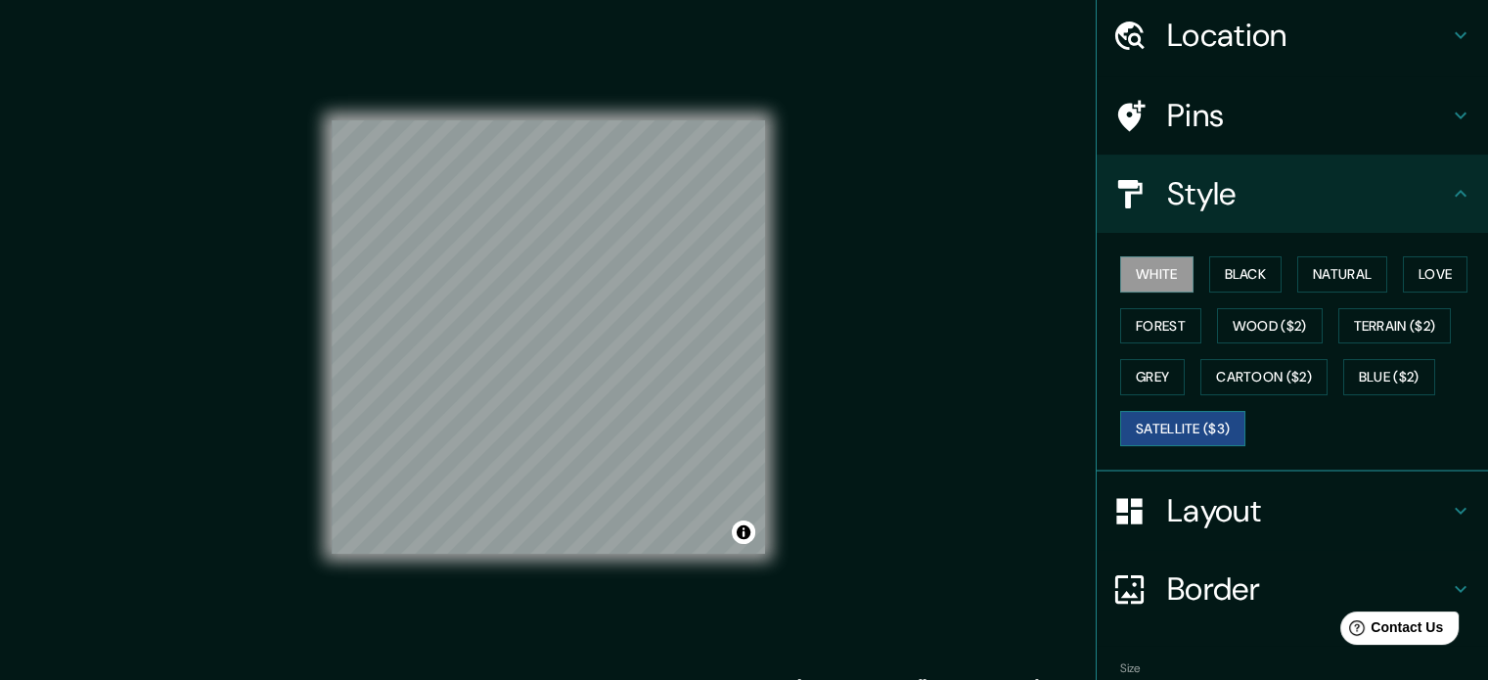
click at [1186, 426] on button "Satellite ($3)" at bounding box center [1182, 429] width 125 height 36
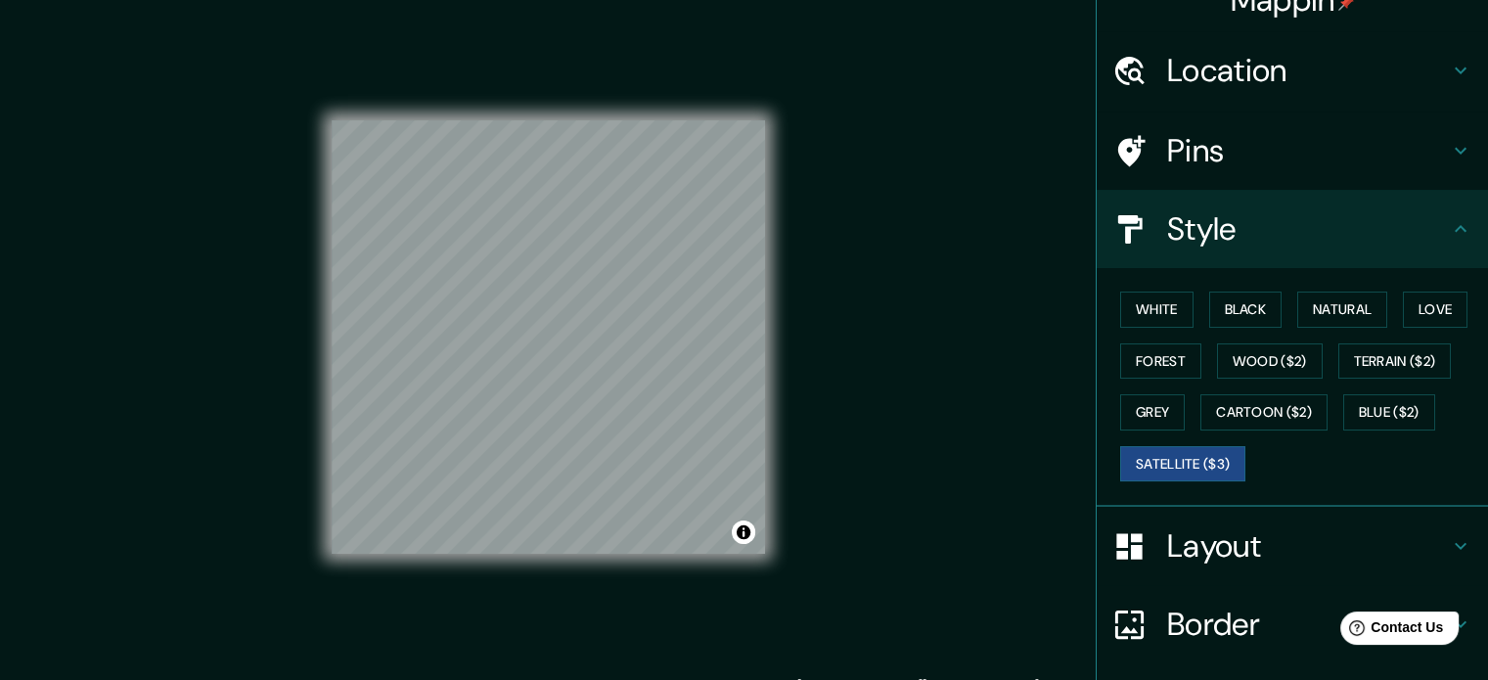
scroll to position [0, 0]
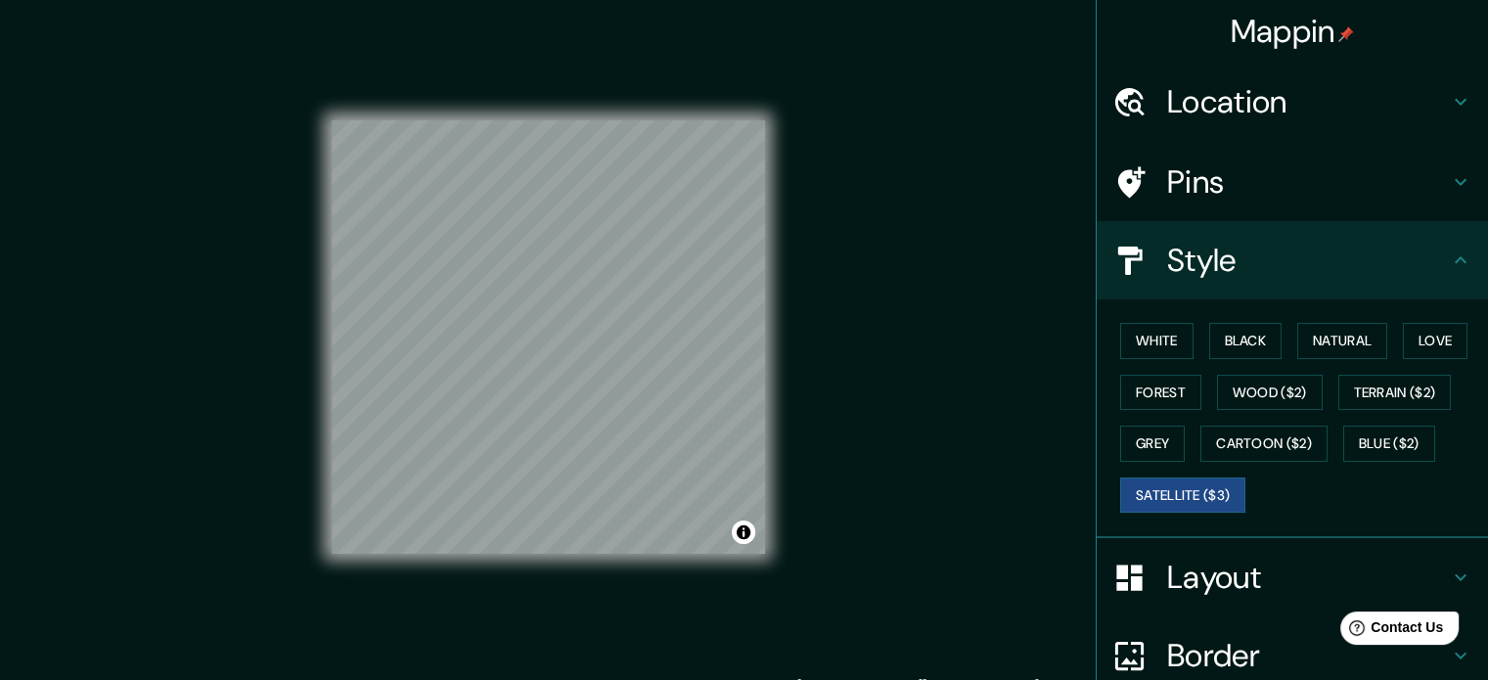
click at [1261, 118] on h4 "Location" at bounding box center [1308, 101] width 282 height 39
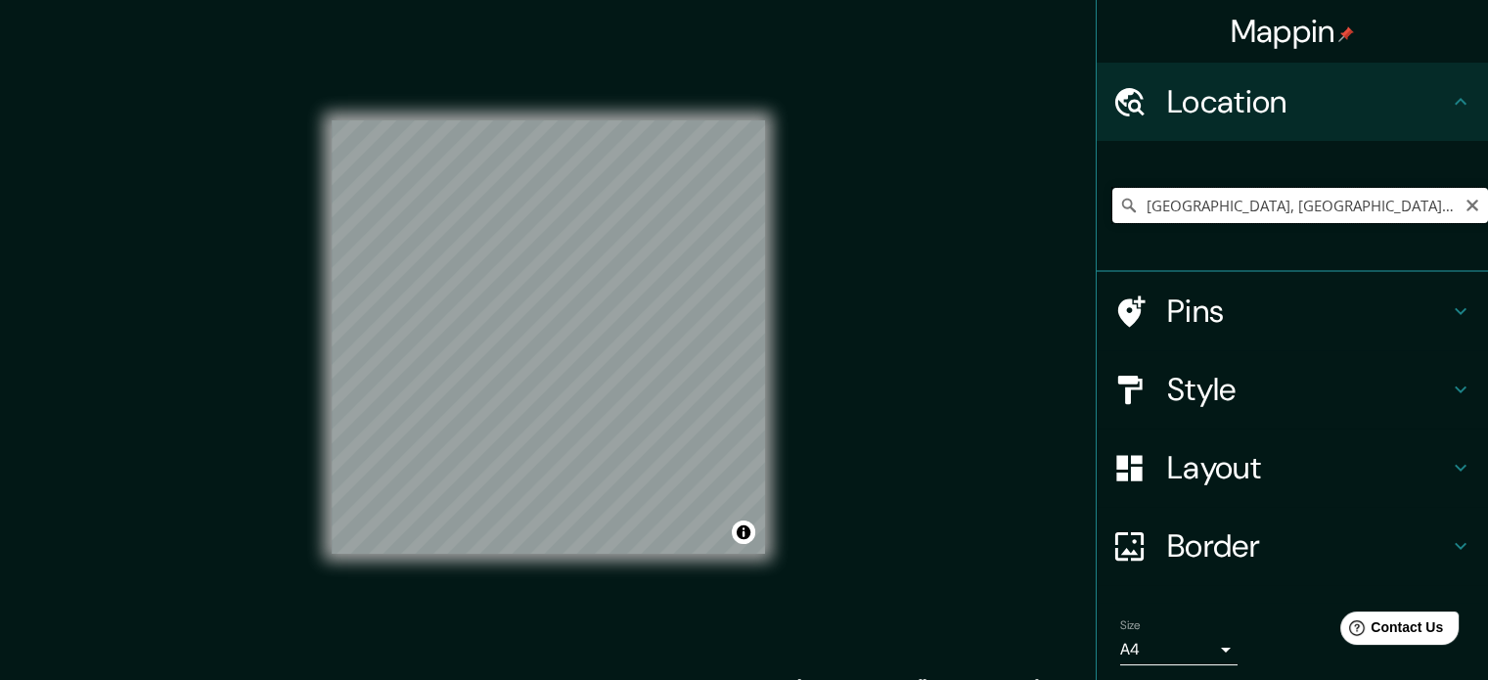
click at [1403, 203] on input "[GEOGRAPHIC_DATA], [GEOGRAPHIC_DATA], [GEOGRAPHIC_DATA]" at bounding box center [1301, 205] width 376 height 35
click at [1409, 216] on input "[GEOGRAPHIC_DATA], [GEOGRAPHIC_DATA], [GEOGRAPHIC_DATA]" at bounding box center [1301, 205] width 376 height 35
drag, startPoint x: 1400, startPoint y: 199, endPoint x: 1073, endPoint y: 170, distance: 328.1
click at [1073, 170] on div "Mappin Location [GEOGRAPHIC_DATA], [GEOGRAPHIC_DATA], [GEOGRAPHIC_DATA] [GEOGRA…" at bounding box center [744, 353] width 1488 height 707
drag, startPoint x: 1336, startPoint y: 194, endPoint x: 1343, endPoint y: 204, distance: 11.9
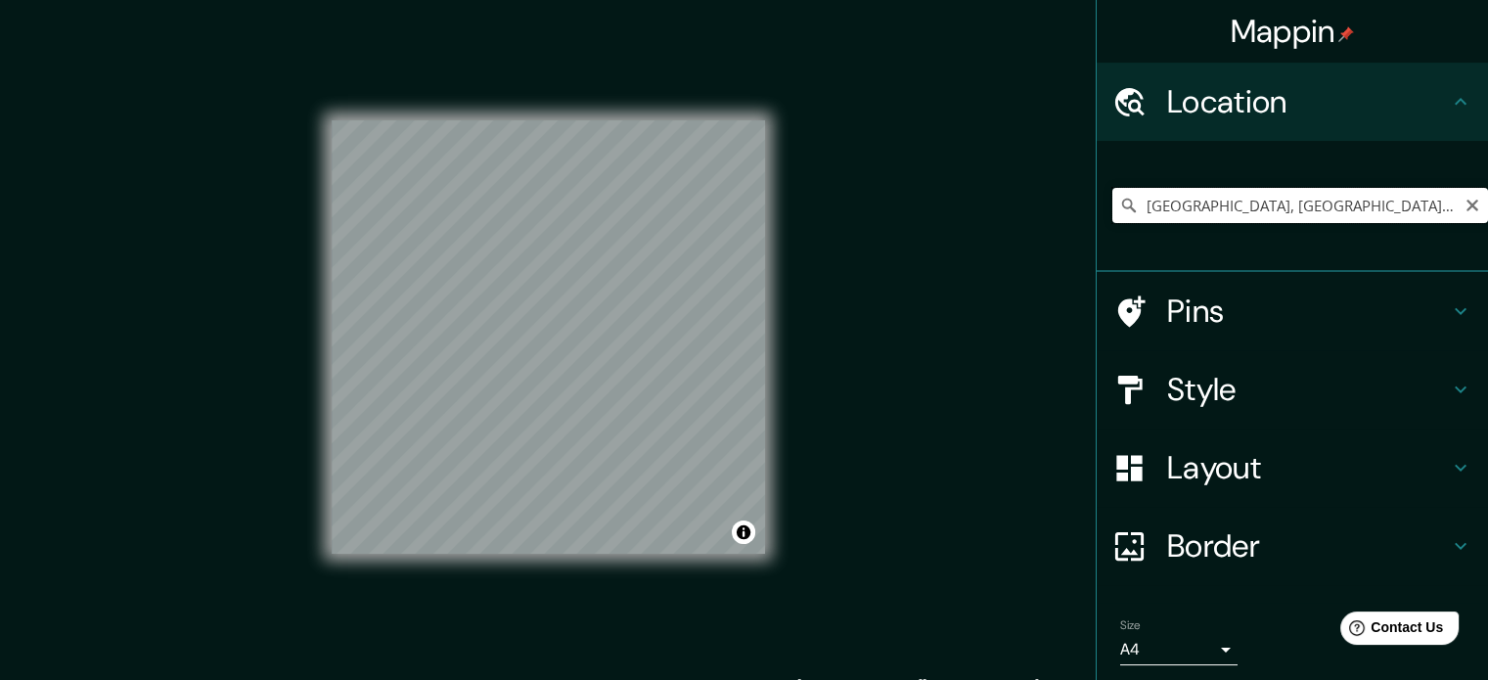
click at [1339, 199] on input "[GEOGRAPHIC_DATA], [GEOGRAPHIC_DATA], [GEOGRAPHIC_DATA]" at bounding box center [1301, 205] width 376 height 35
click at [1388, 205] on input "[GEOGRAPHIC_DATA], [GEOGRAPHIC_DATA], [GEOGRAPHIC_DATA]" at bounding box center [1301, 205] width 376 height 35
drag, startPoint x: 1394, startPoint y: 203, endPoint x: 1084, endPoint y: 191, distance: 310.4
click at [1097, 191] on div "[GEOGRAPHIC_DATA], [GEOGRAPHIC_DATA], [GEOGRAPHIC_DATA]" at bounding box center [1292, 206] width 391 height 131
drag, startPoint x: 1405, startPoint y: 205, endPoint x: 1101, endPoint y: 214, distance: 304.5
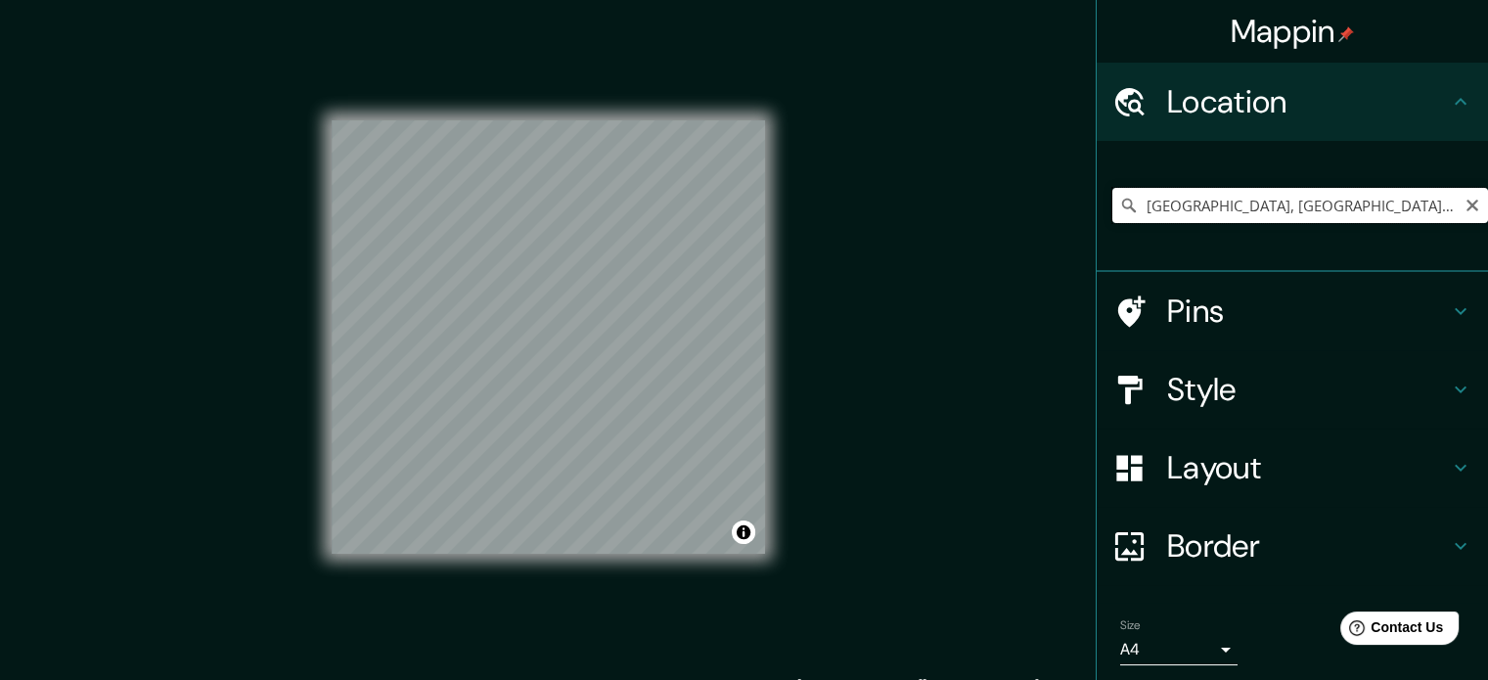
click at [1113, 214] on input "[GEOGRAPHIC_DATA], [GEOGRAPHIC_DATA], [GEOGRAPHIC_DATA]" at bounding box center [1301, 205] width 376 height 35
drag, startPoint x: 1407, startPoint y: 202, endPoint x: 1090, endPoint y: 213, distance: 317.3
click at [1097, 213] on div "[GEOGRAPHIC_DATA], [GEOGRAPHIC_DATA], [GEOGRAPHIC_DATA] [GEOGRAPHIC_DATA] [GEOG…" at bounding box center [1292, 206] width 391 height 131
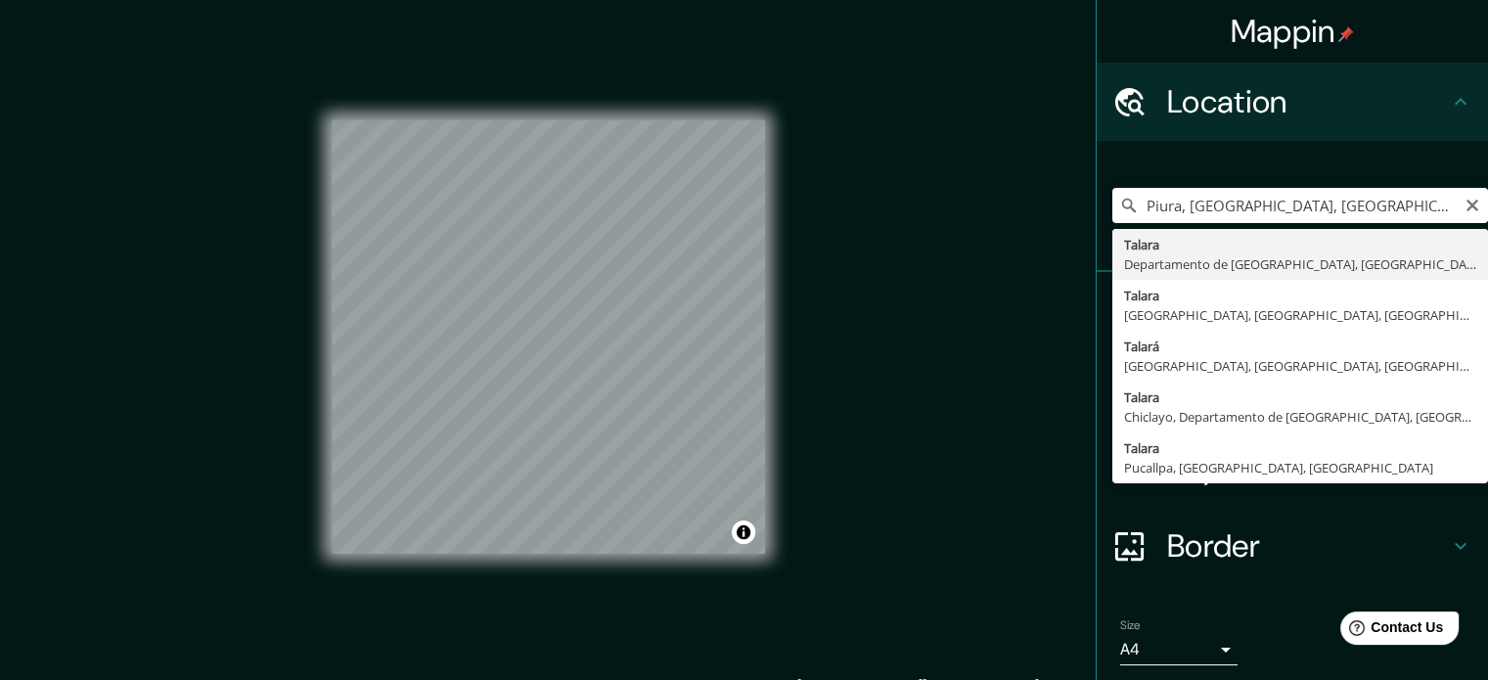
type input "[GEOGRAPHIC_DATA], [GEOGRAPHIC_DATA], [GEOGRAPHIC_DATA]"
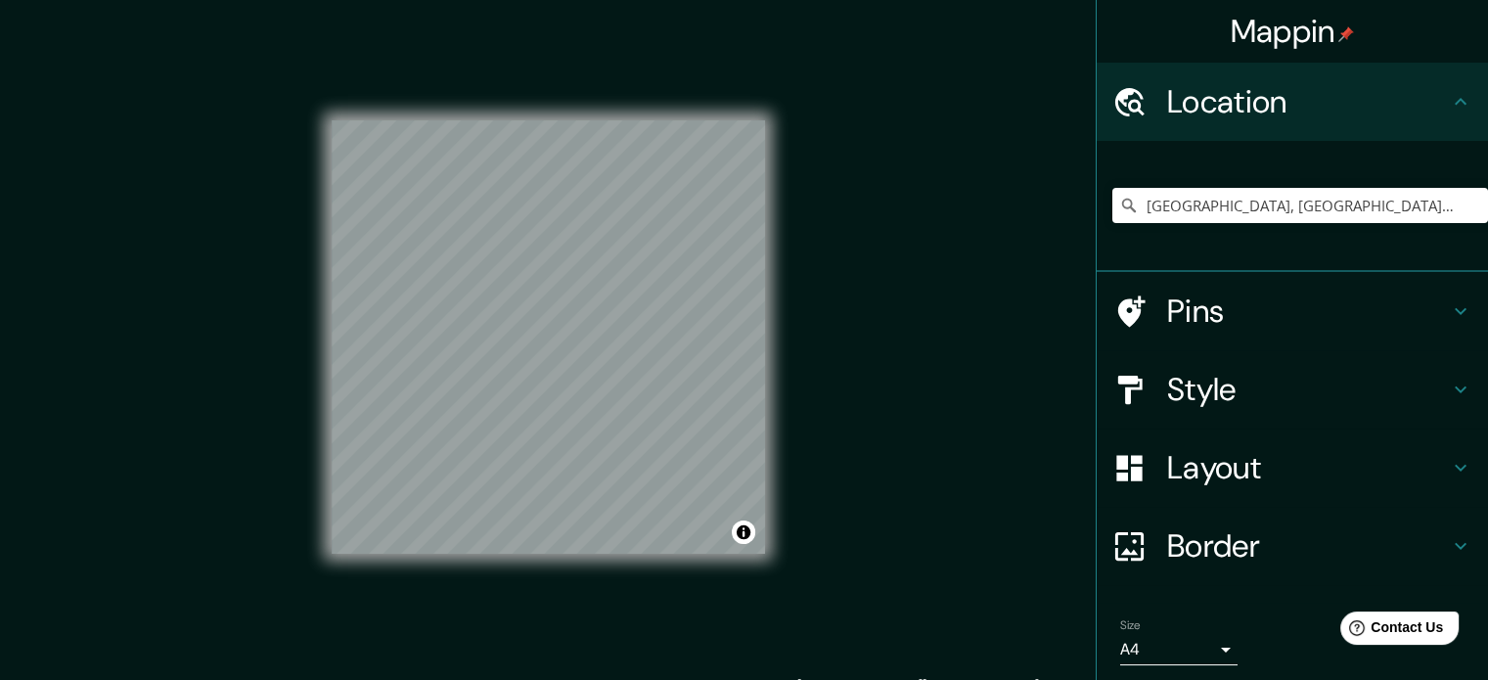
click at [849, 384] on div "Mappin Location [GEOGRAPHIC_DATA], [GEOGRAPHIC_DATA], [GEOGRAPHIC_DATA] Pins St…" at bounding box center [744, 353] width 1488 height 707
